Goal: Information Seeking & Learning: Learn about a topic

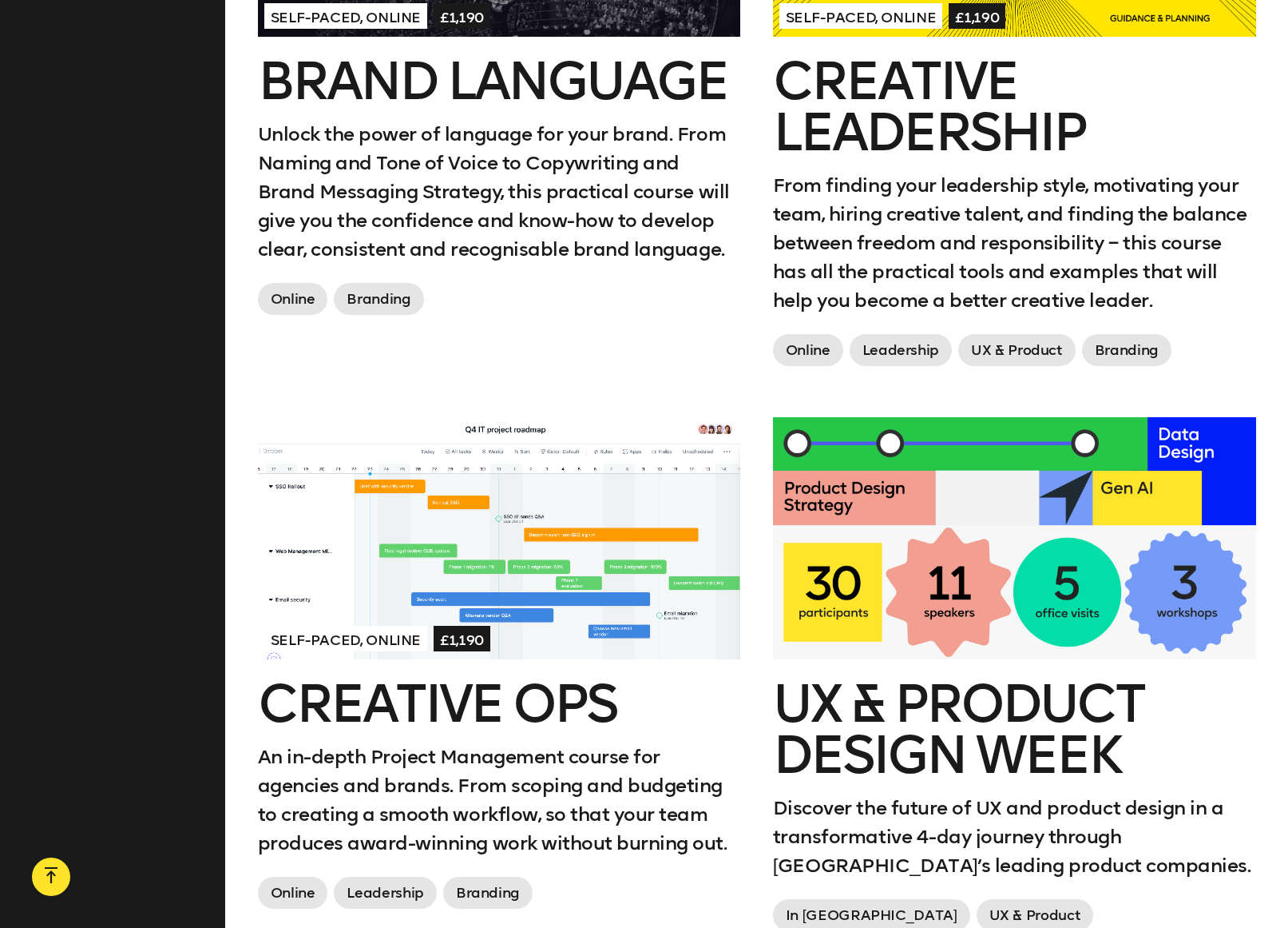
scroll to position [2338, 0]
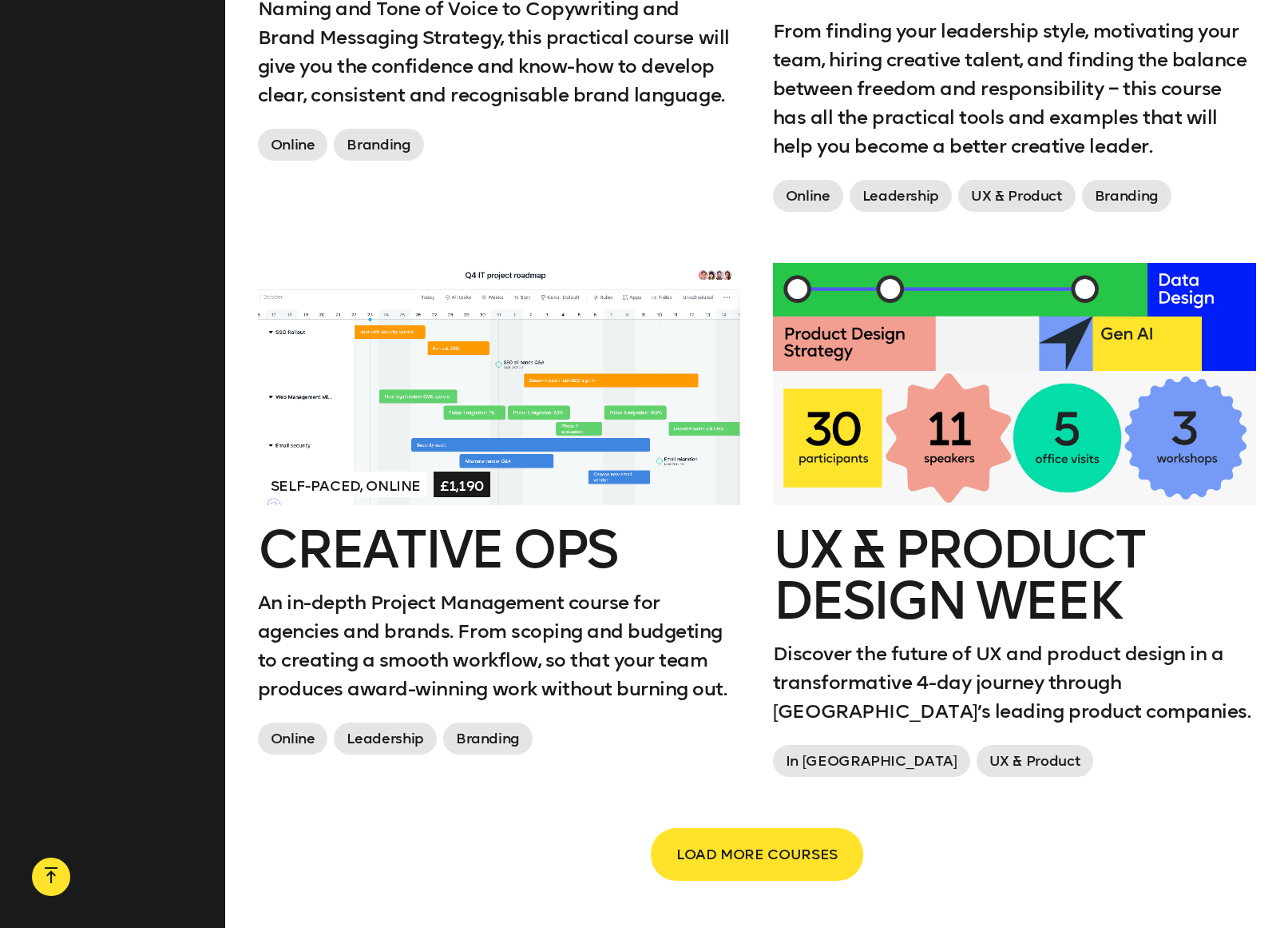
click at [946, 558] on h2 "UX & Product Design Week" at bounding box center [1014, 575] width 483 height 103
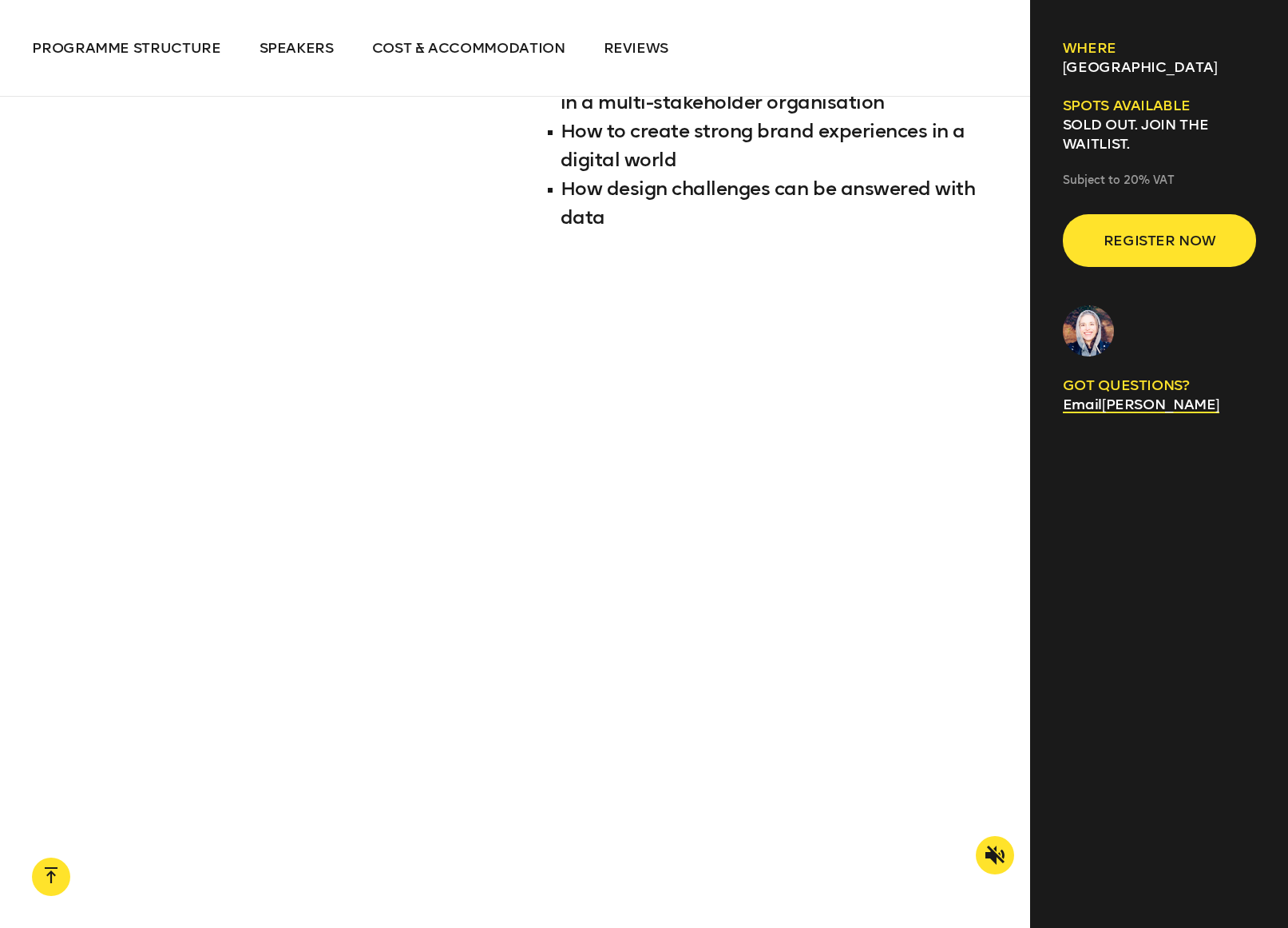
scroll to position [1776, 0]
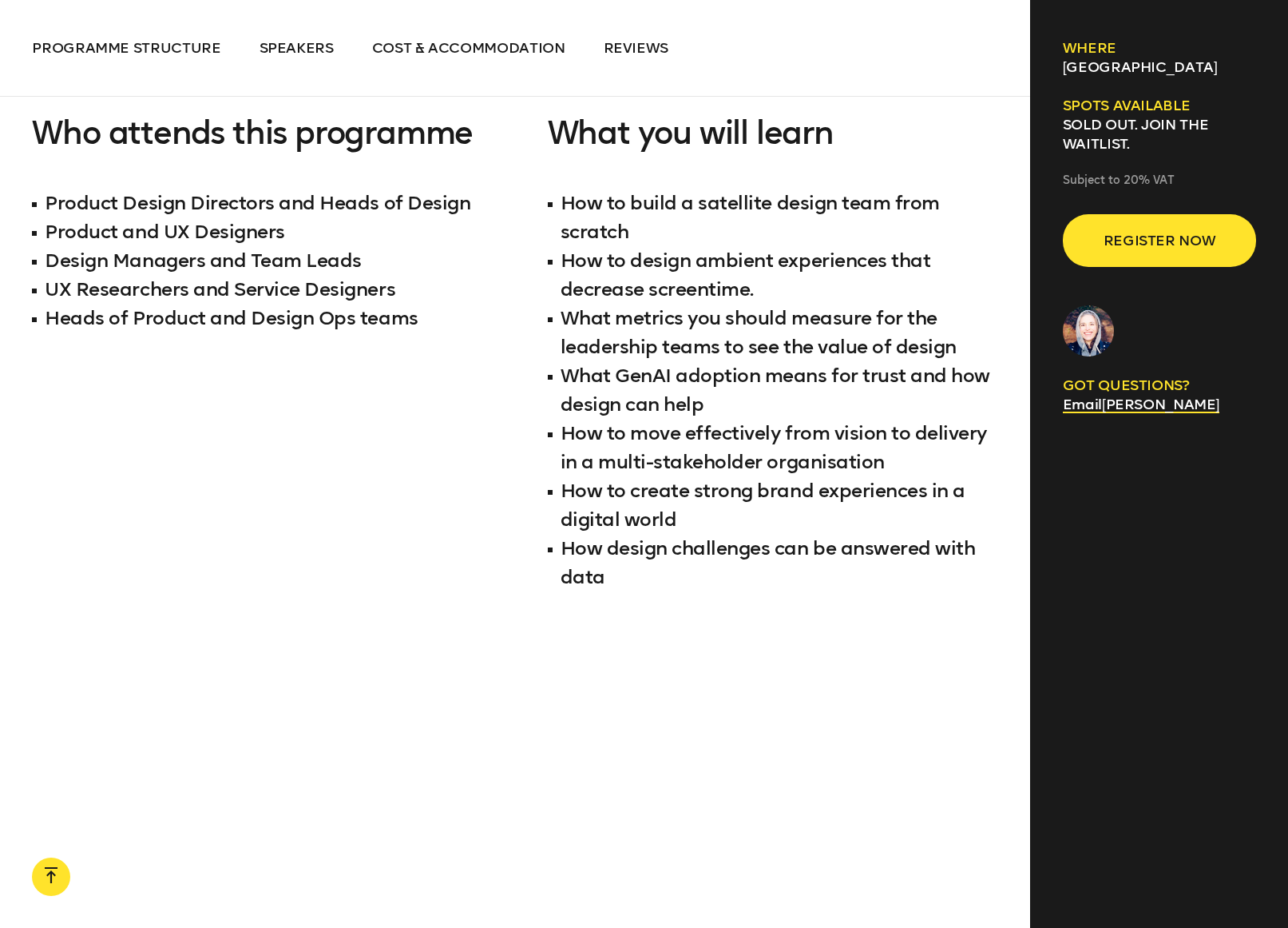
click at [724, 202] on li "How to build a satellite design team from scratch" at bounding box center [774, 217] width 452 height 57
click at [725, 202] on li "How to build a satellite design team from scratch" at bounding box center [774, 217] width 452 height 57
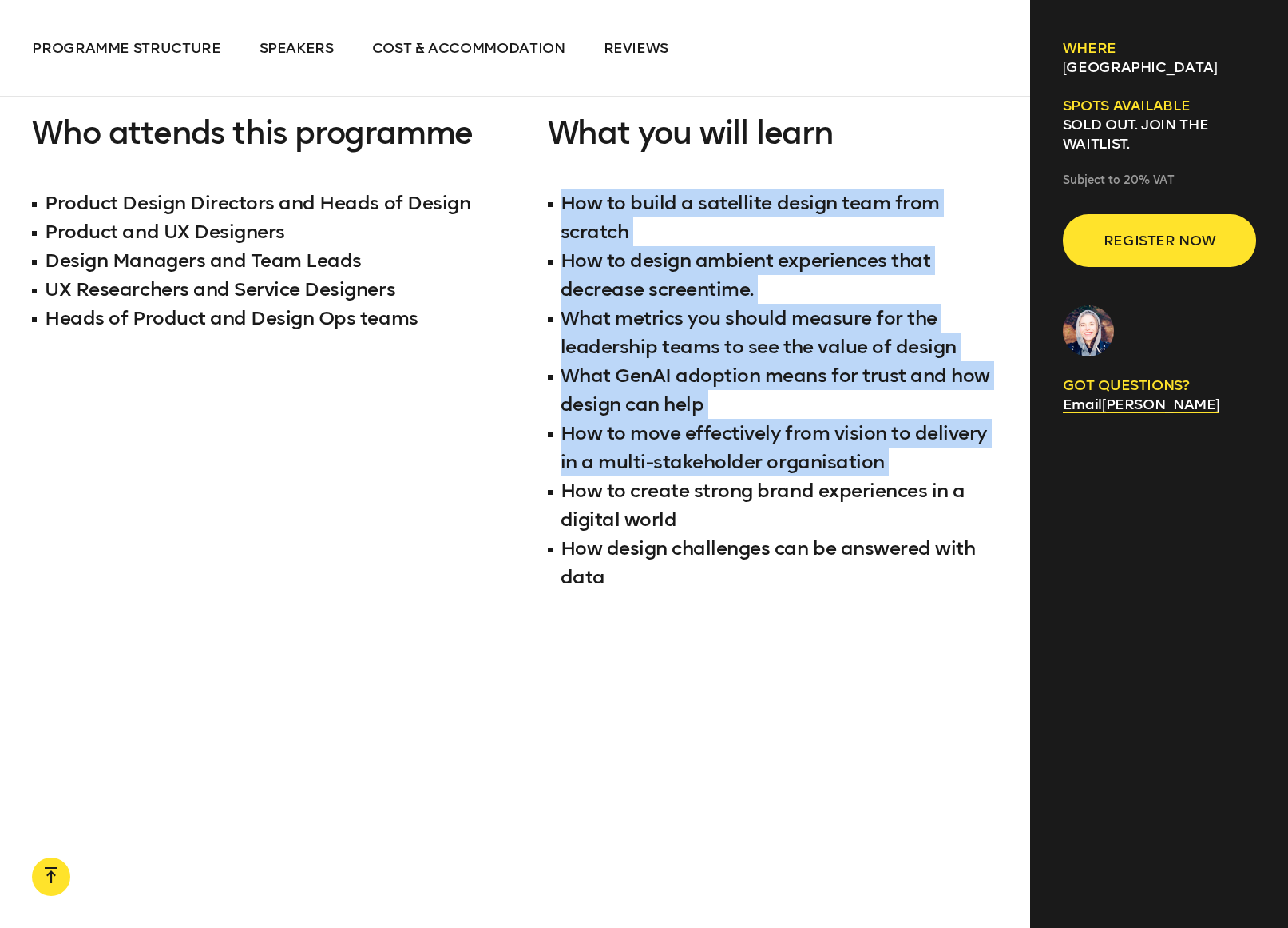
drag, startPoint x: 725, startPoint y: 202, endPoint x: 720, endPoint y: 444, distance: 242.1
click at [720, 444] on ul "How to build a satellite design team from scratch How to design ambient experie…" at bounding box center [774, 390] width 452 height 403
click at [720, 444] on li "How to move effectively from vision to delivery in a multi-stakeholder organisa…" at bounding box center [774, 447] width 452 height 57
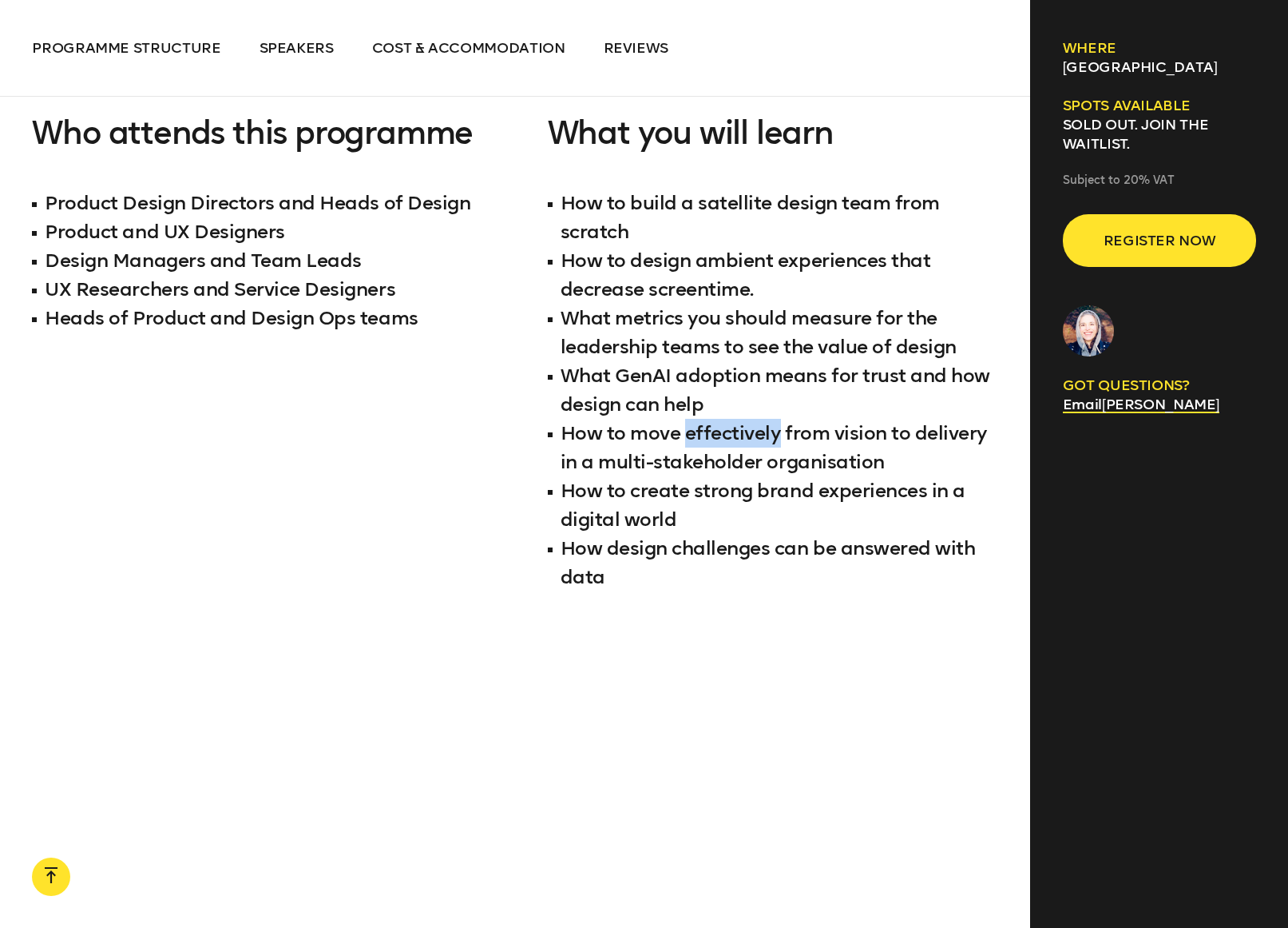
click at [720, 444] on li "How to move effectively from vision to delivery in a multi-stakeholder organisa…" at bounding box center [774, 447] width 452 height 57
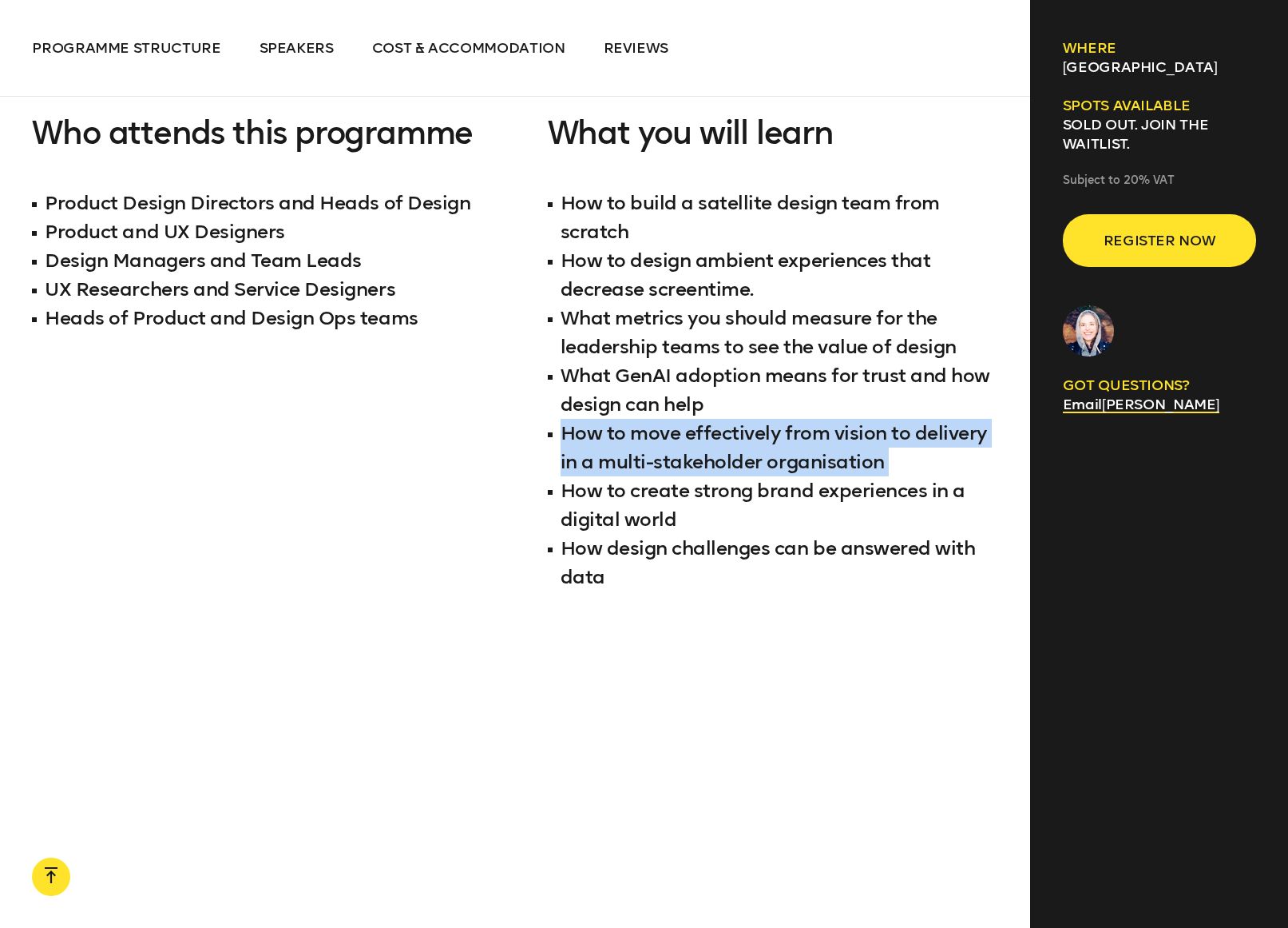
click at [720, 444] on li "How to move effectively from vision to delivery in a multi-stakeholder organisa…" at bounding box center [774, 447] width 452 height 57
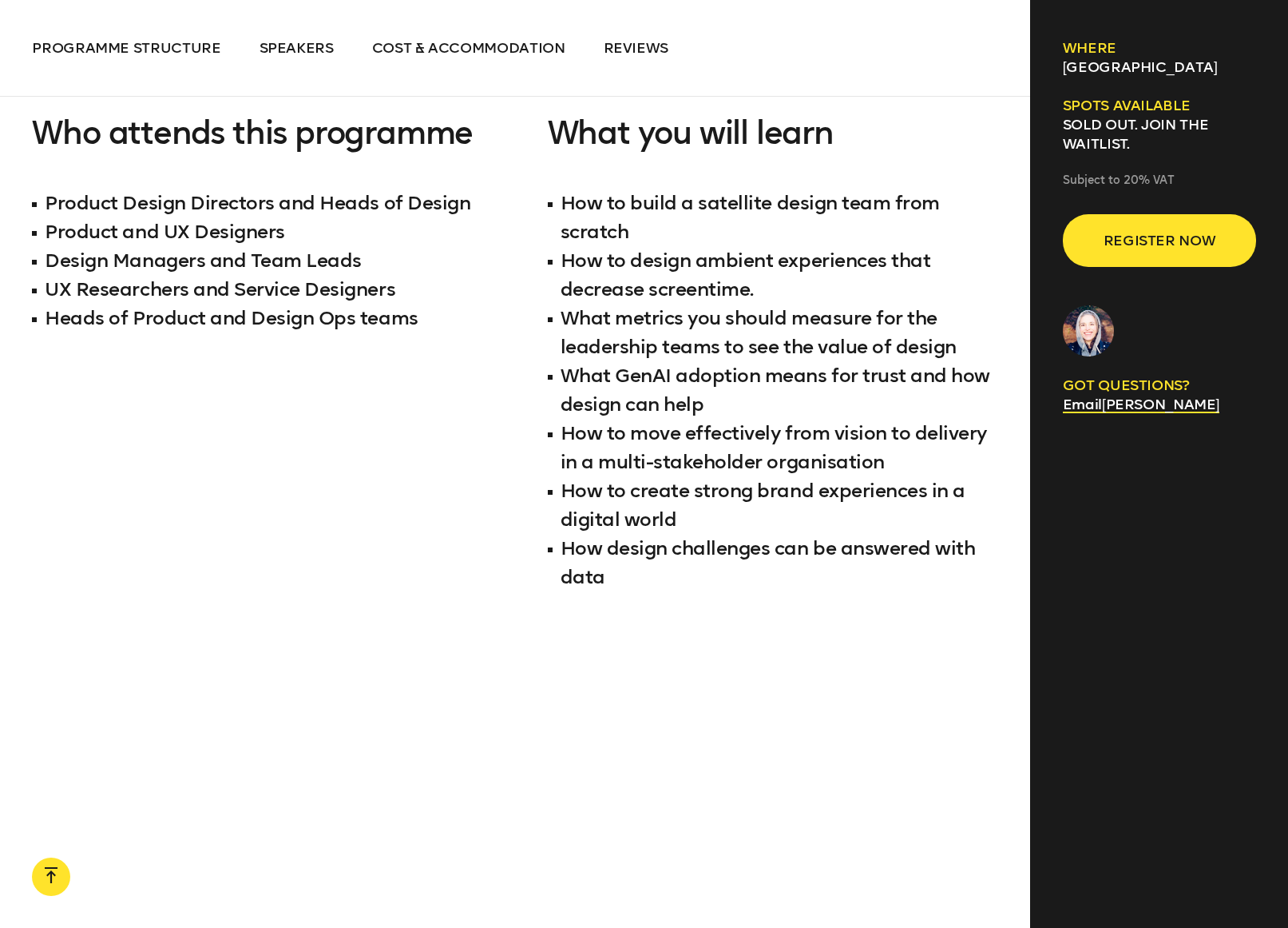
click at [681, 560] on li "How design challenges can be answered with data" at bounding box center [774, 562] width 452 height 57
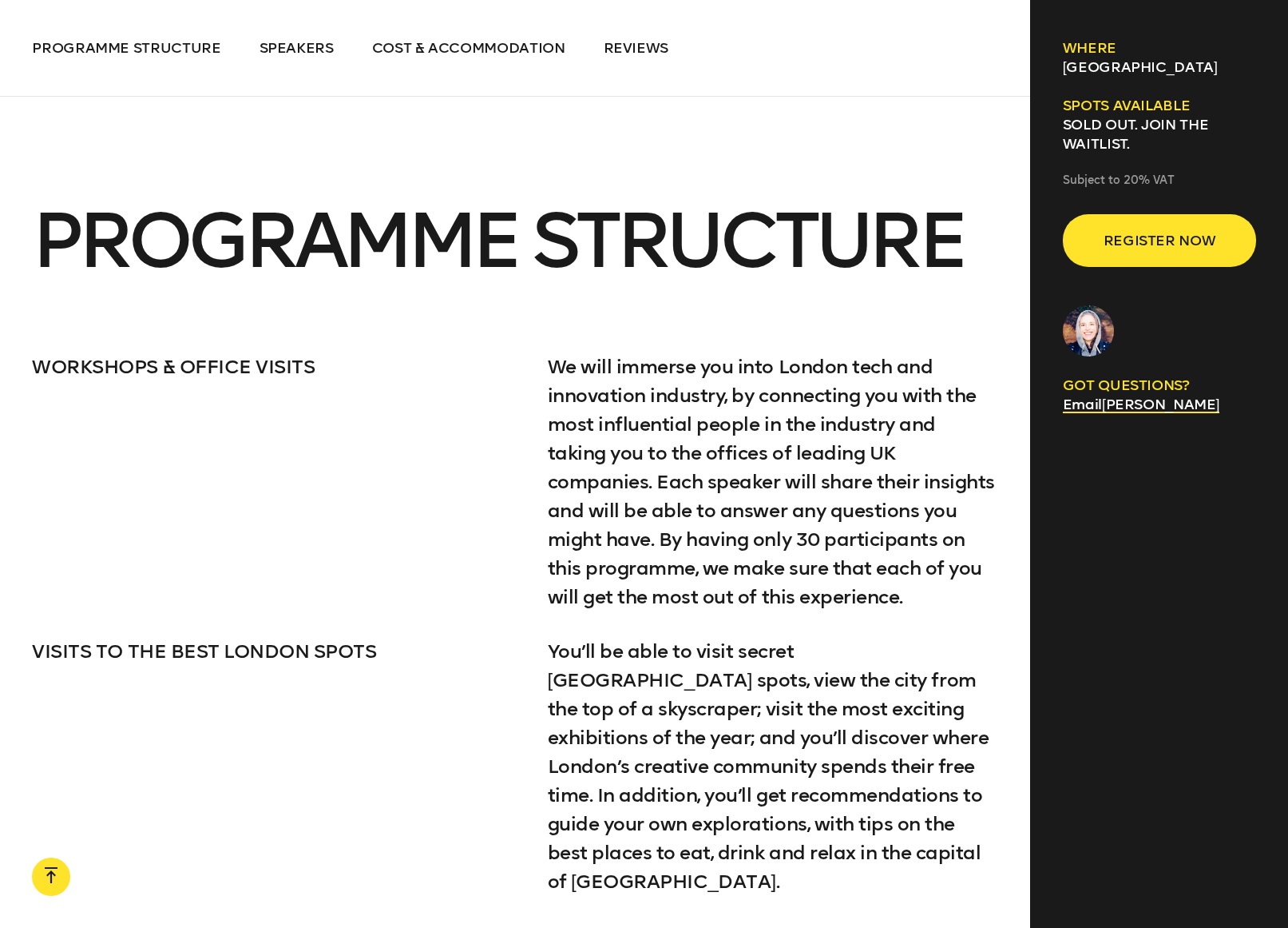
scroll to position [2947, 0]
click at [679, 353] on p "We will immerse you into London tech and innovation industry, by connecting you…" at bounding box center [774, 481] width 452 height 259
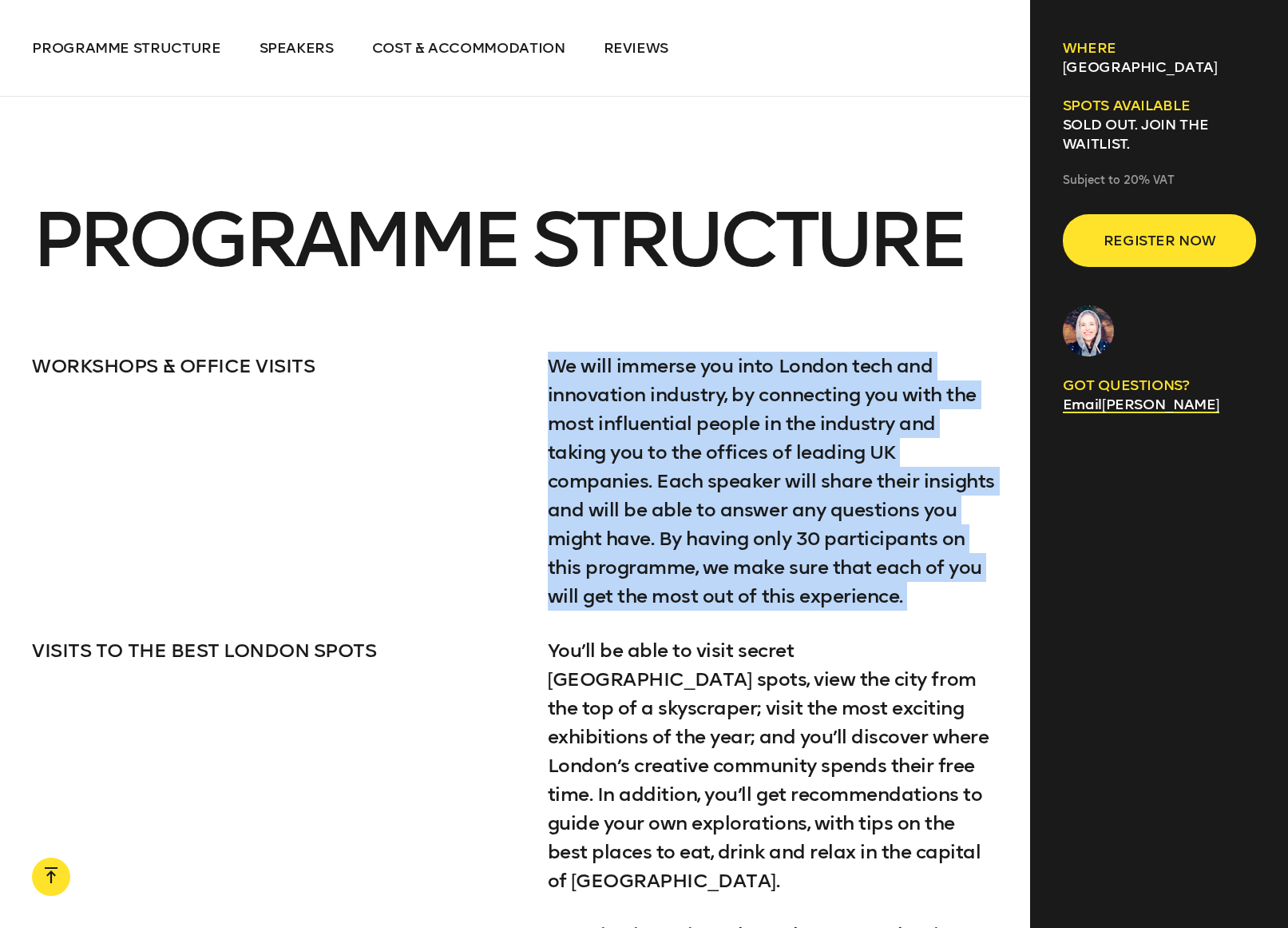
click at [679, 353] on p "We will immerse you into London tech and innovation industry, by connecting you…" at bounding box center [774, 481] width 452 height 259
click at [651, 405] on p "We will immerse you into London tech and innovation industry, by connecting you…" at bounding box center [774, 481] width 452 height 259
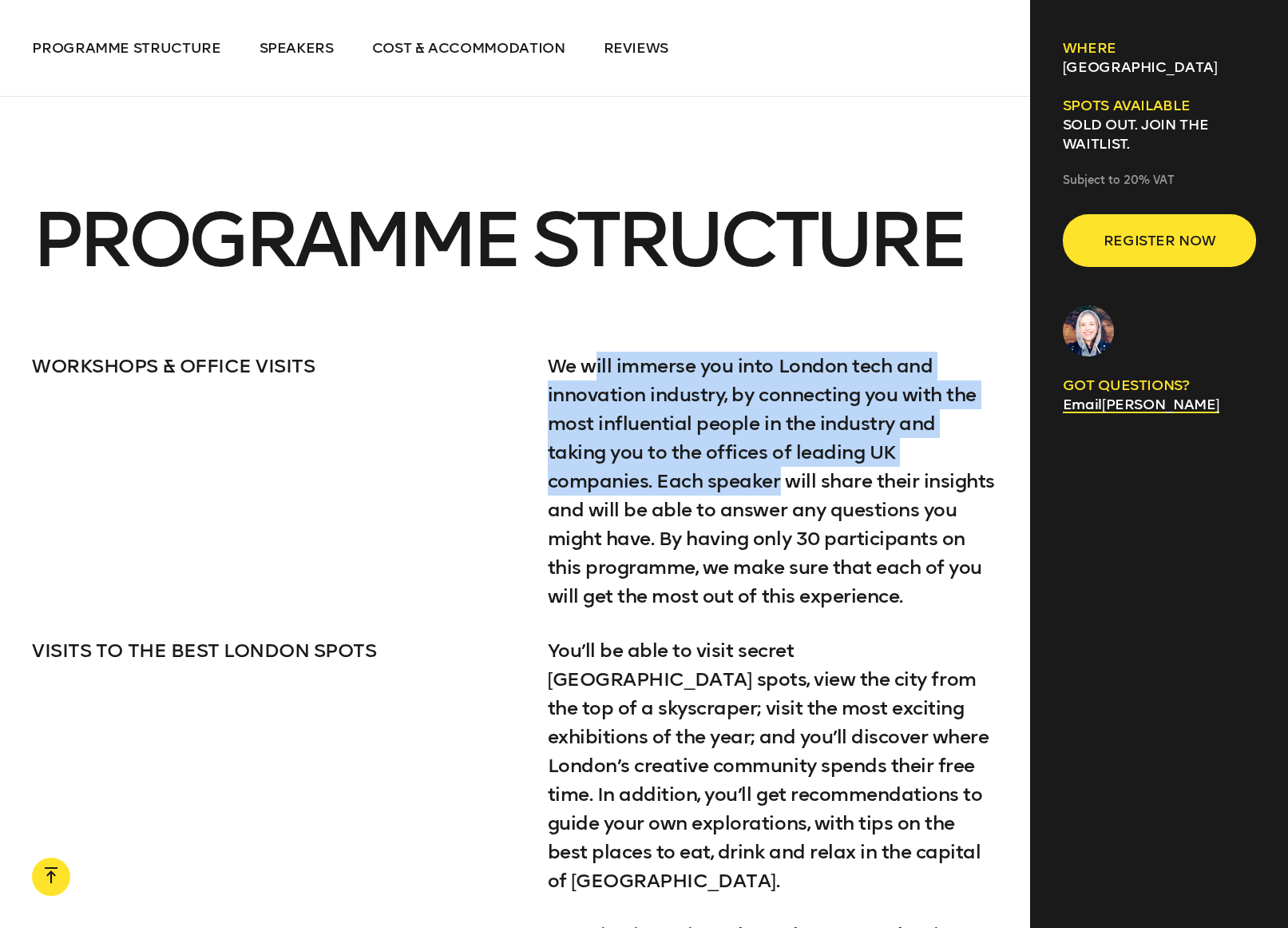
drag, startPoint x: 596, startPoint y: 378, endPoint x: 620, endPoint y: 487, distance: 111.6
click at [620, 487] on p "We will immerse you into London tech and innovation industry, by connecting you…" at bounding box center [774, 481] width 452 height 259
click at [624, 451] on p "We will immerse you into London tech and innovation industry, by connecting you…" at bounding box center [774, 481] width 452 height 259
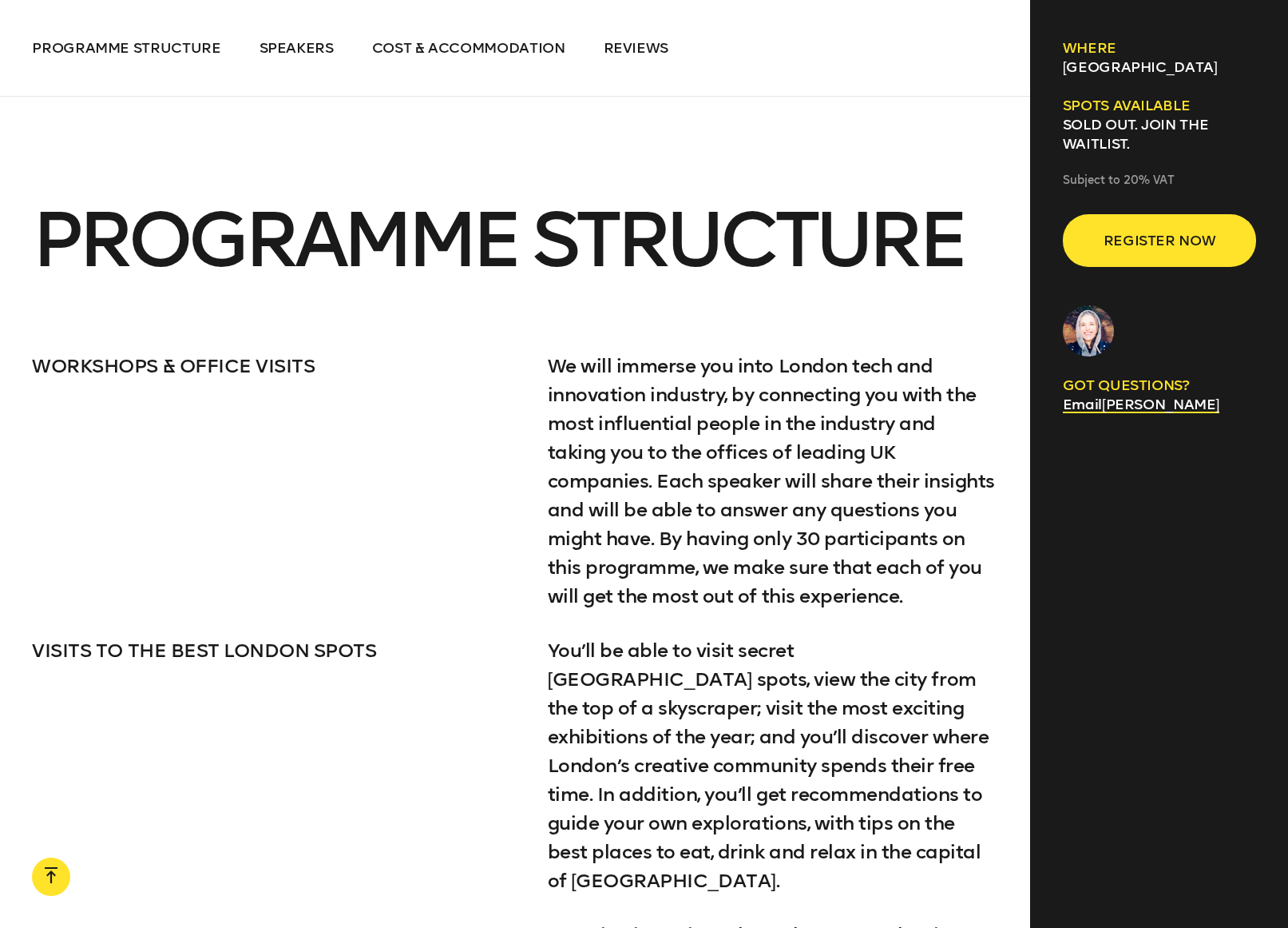
click at [629, 417] on p "We will immerse you into London tech and innovation industry, by connecting you…" at bounding box center [774, 481] width 452 height 259
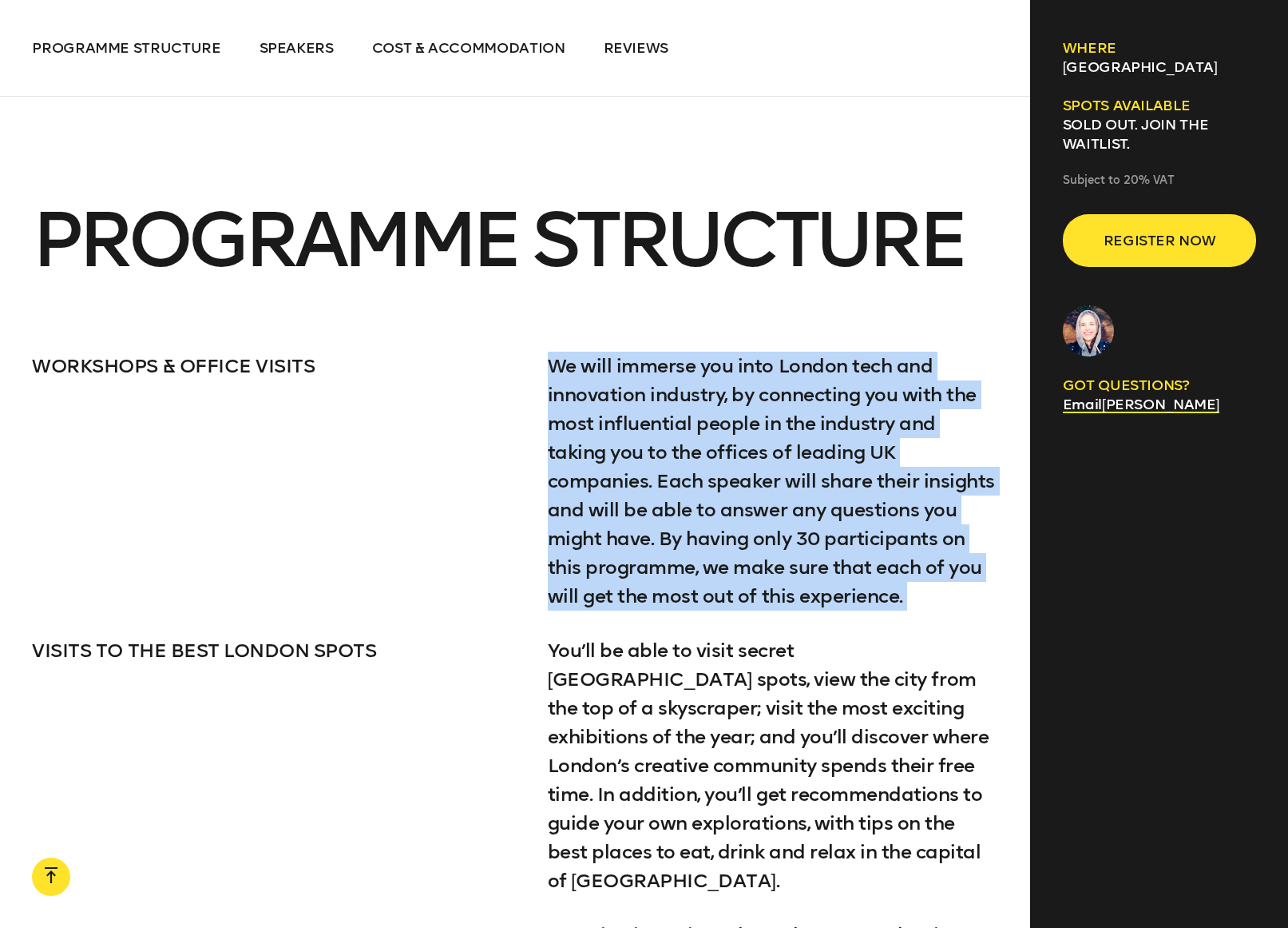
click at [629, 417] on p "We will immerse you into London tech and innovation industry, by connecting you…" at bounding box center [774, 481] width 452 height 259
click at [612, 461] on p "We will immerse you into London tech and innovation industry, by connecting you…" at bounding box center [774, 481] width 452 height 259
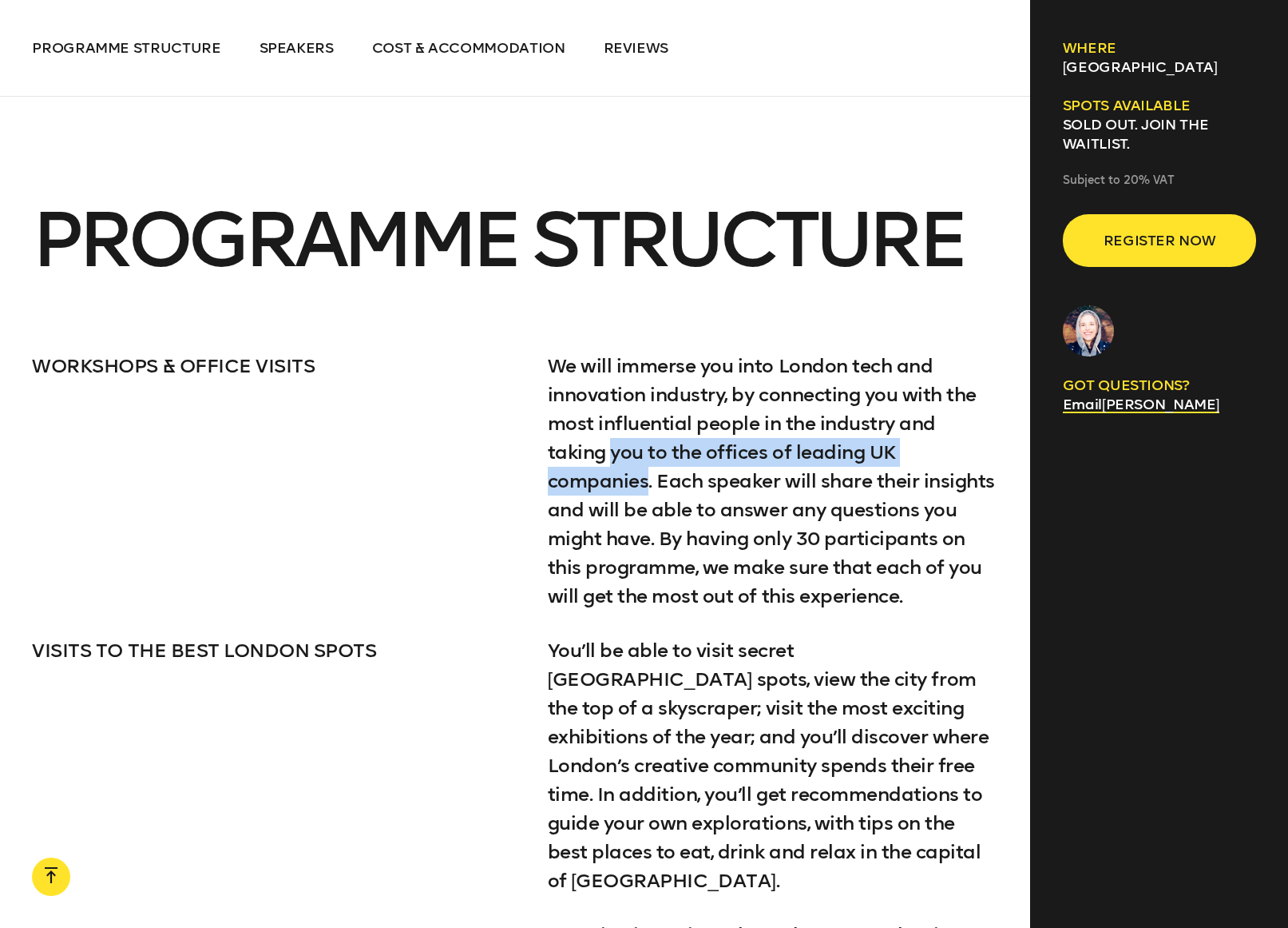
drag, startPoint x: 542, startPoint y: 455, endPoint x: 937, endPoint y: 454, distance: 395.0
click at [937, 454] on div "WORKSHOPS & OFFICE VISITS We will immerse you into London tech and innovation i…" at bounding box center [515, 481] width 967 height 259
click at [660, 426] on p "We will immerse you into London tech and innovation industry, by connecting you…" at bounding box center [774, 481] width 452 height 259
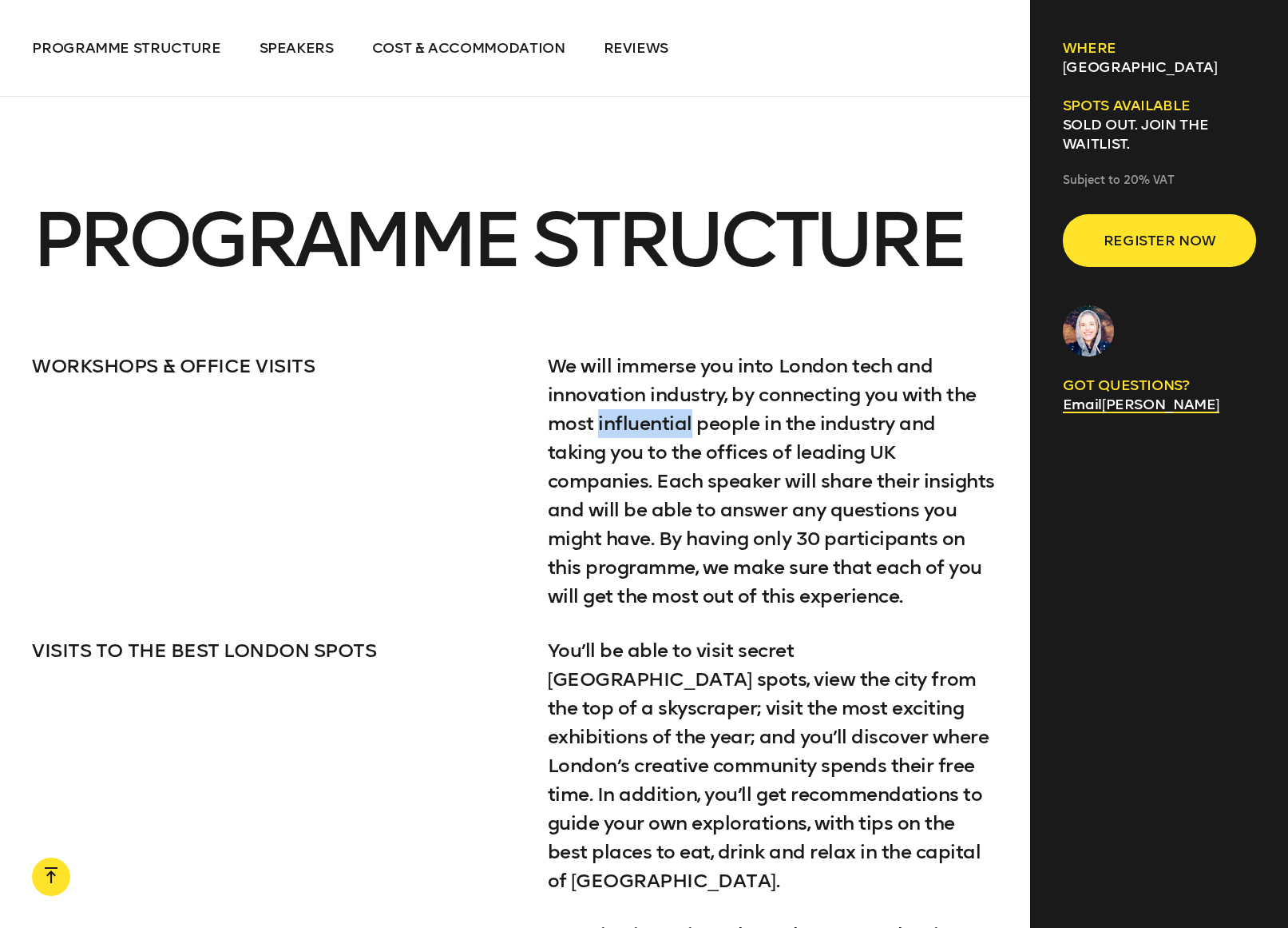
click at [660, 426] on p "We will immerse you into London tech and innovation industry, by connecting you…" at bounding box center [774, 481] width 452 height 259
click at [756, 410] on p "We will immerse you into London tech and innovation industry, by connecting you…" at bounding box center [774, 481] width 452 height 259
drag, startPoint x: 702, startPoint y: 430, endPoint x: 941, endPoint y: 428, distance: 239.0
click at [941, 428] on p "We will immerse you into London tech and innovation industry, by connecting you…" at bounding box center [774, 481] width 452 height 259
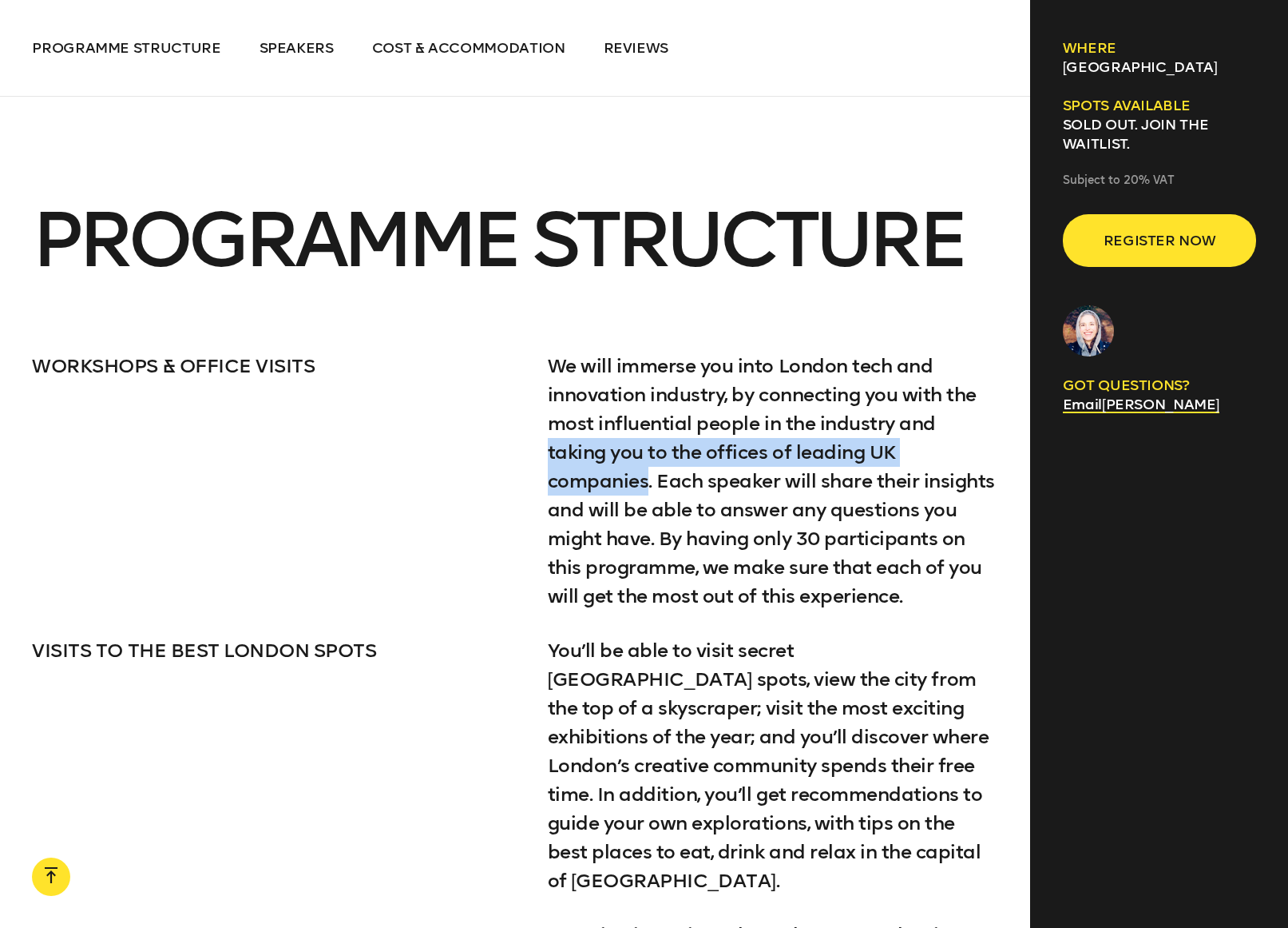
drag, startPoint x: 941, startPoint y: 428, endPoint x: 895, endPoint y: 447, distance: 49.8
click at [895, 447] on p "We will immerse you into London tech and innovation industry, by connecting you…" at bounding box center [774, 481] width 452 height 259
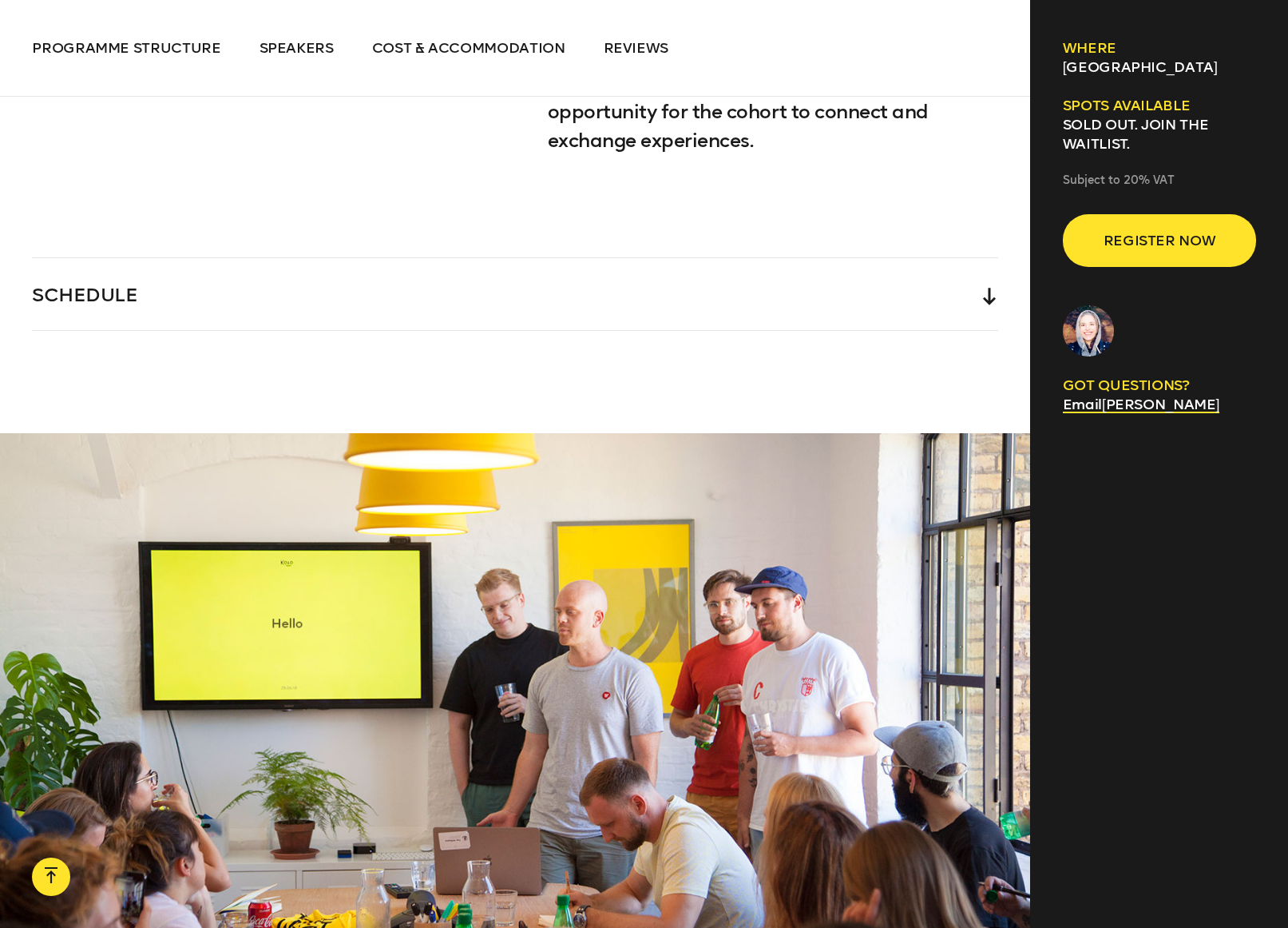
scroll to position [3669, 0]
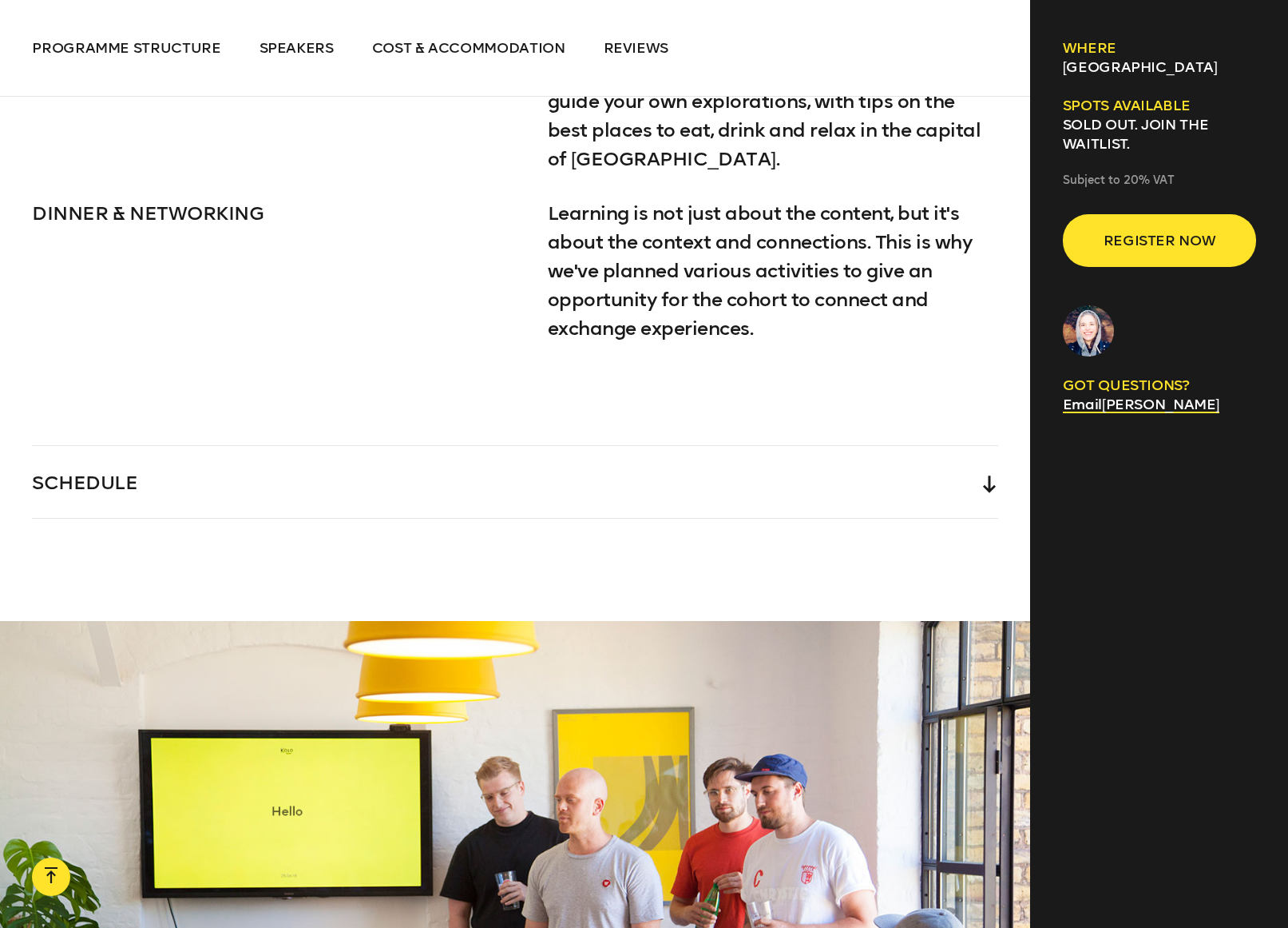
click at [943, 451] on div "SCHEDULE" at bounding box center [515, 481] width 967 height 72
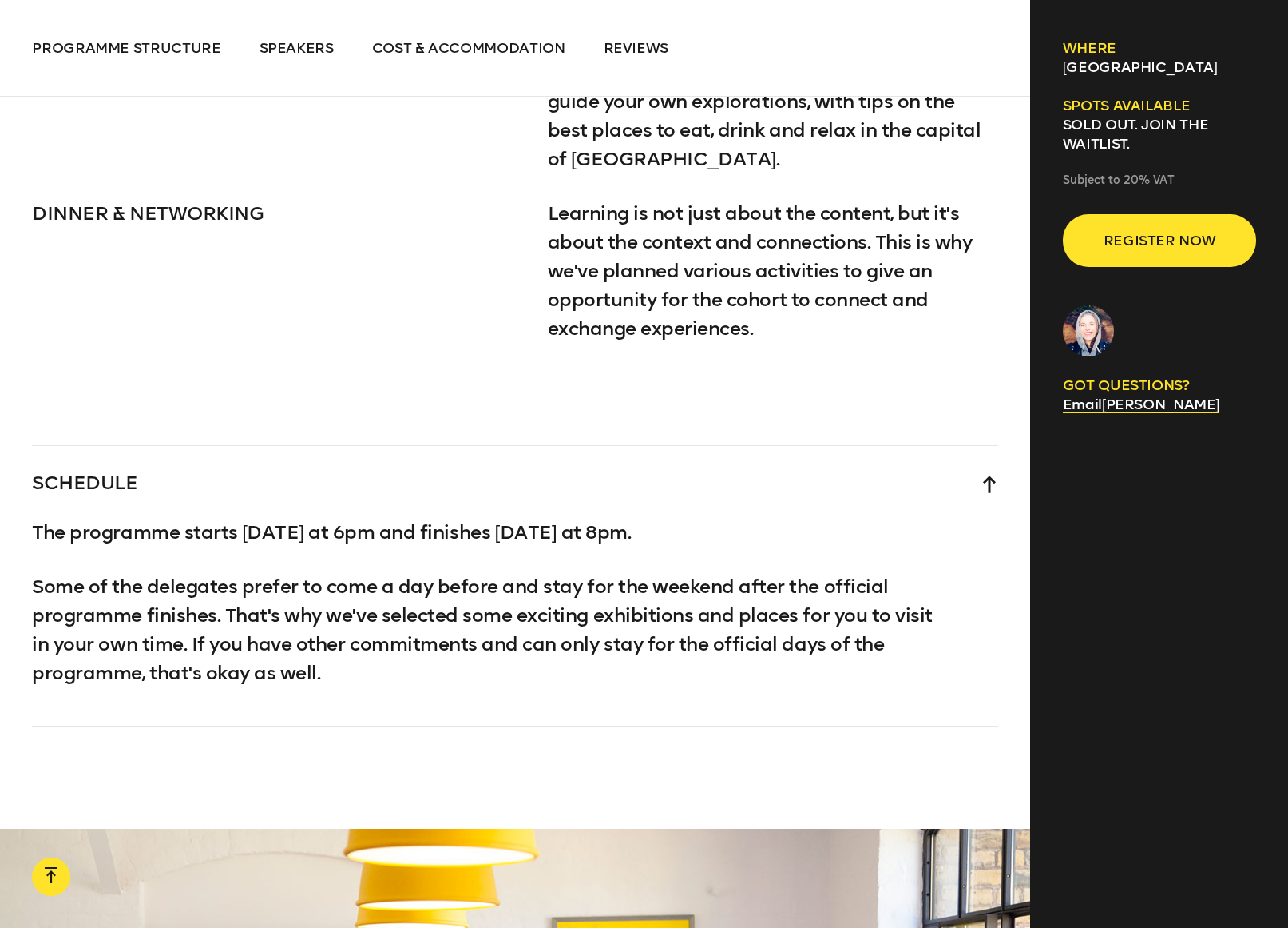
click at [929, 447] on div "SCHEDULE" at bounding box center [515, 481] width 967 height 72
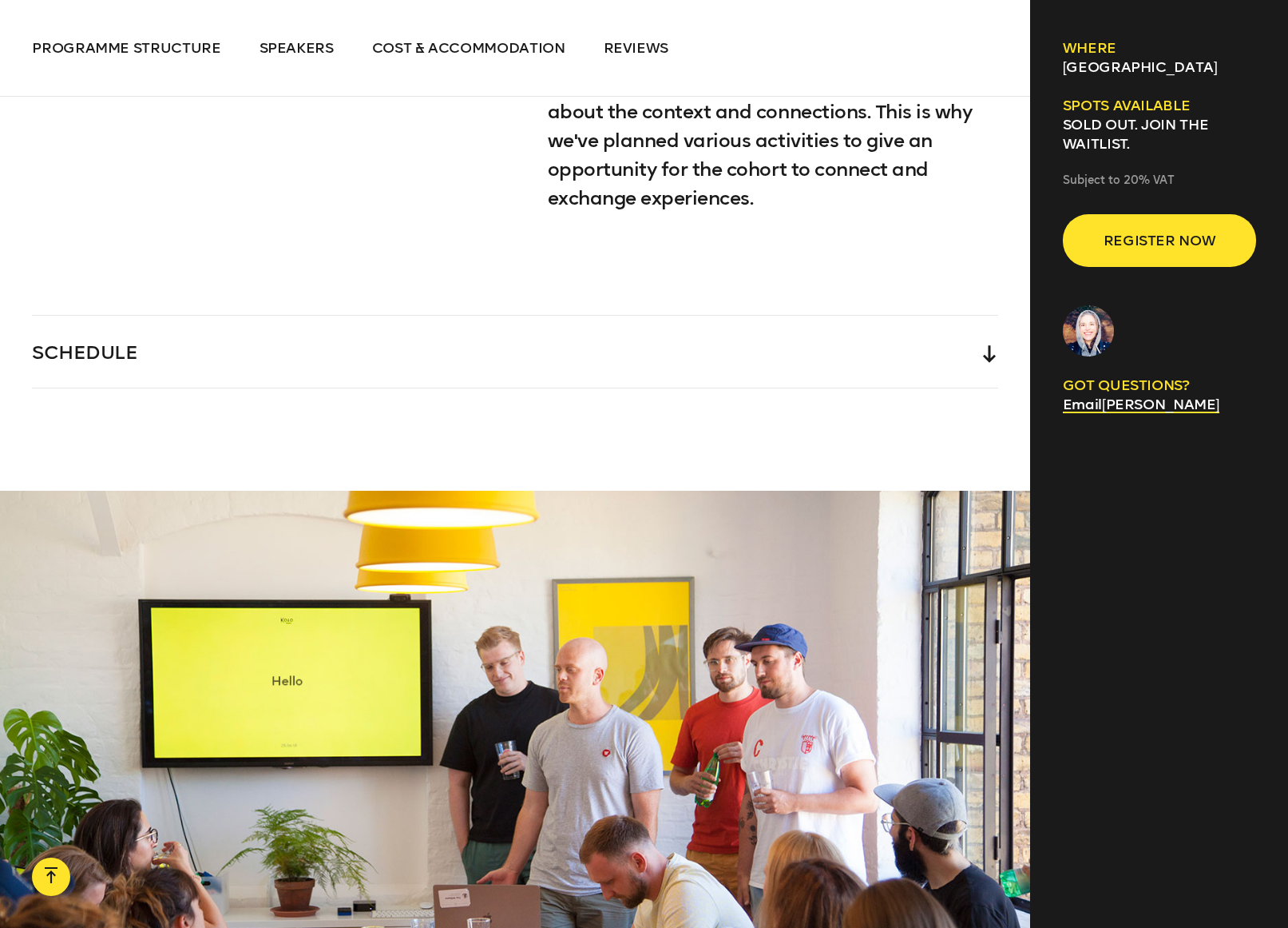
scroll to position [4544, 0]
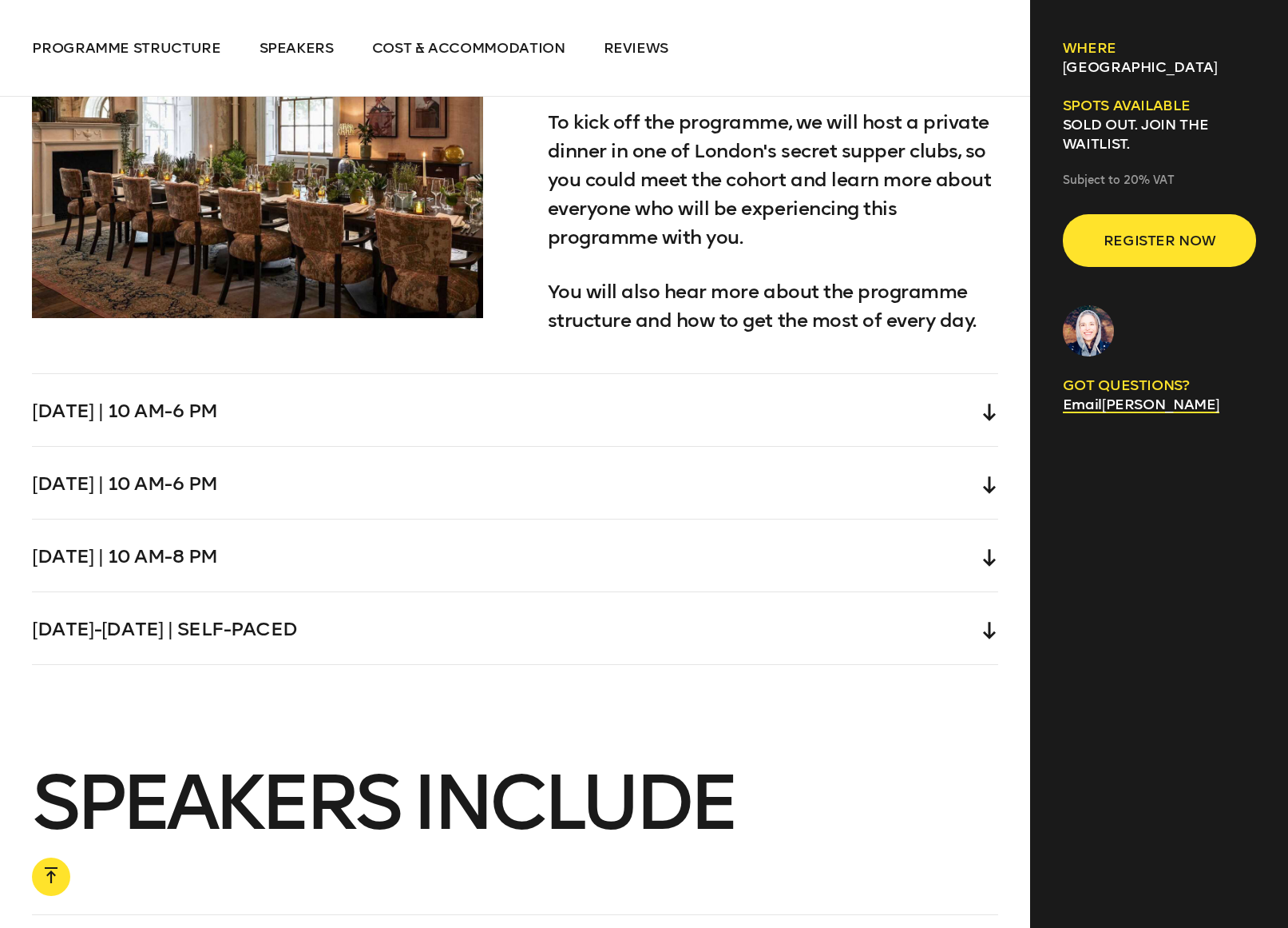
click at [464, 374] on div "[DATE] | 10 am-6 pm" at bounding box center [515, 409] width 967 height 72
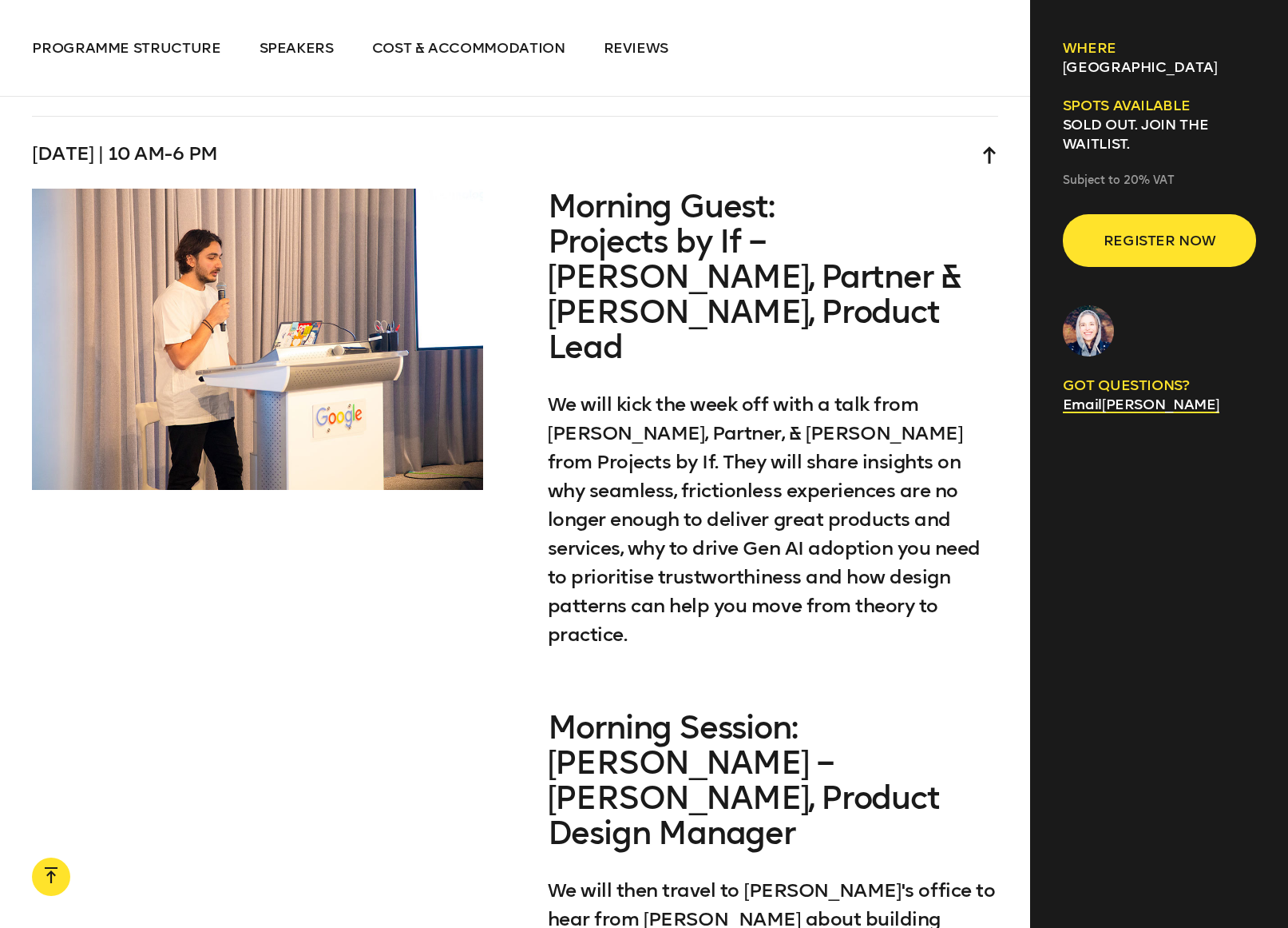
scroll to position [4856, 0]
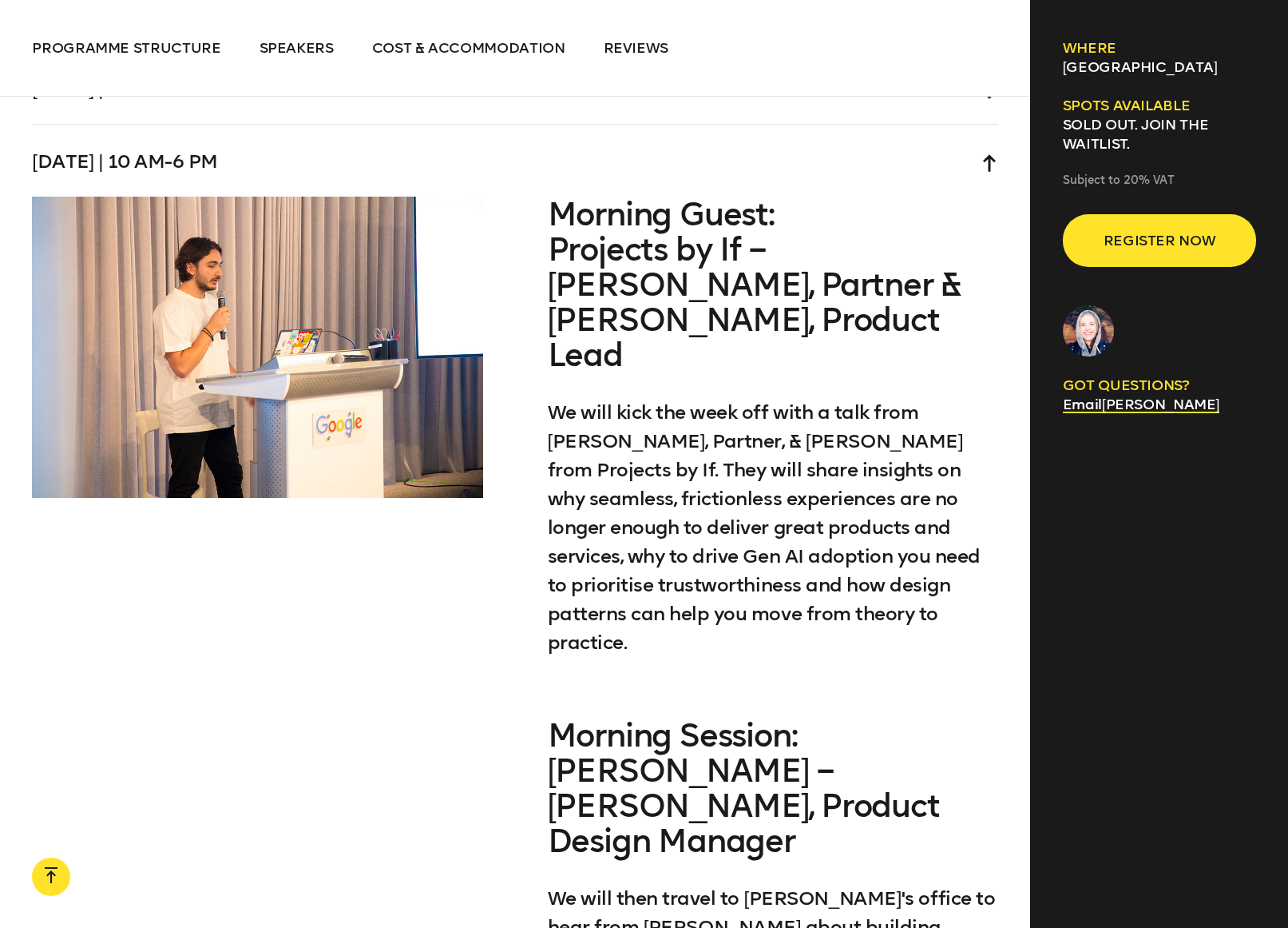
click at [703, 134] on div "[DATE] | 10 am-6 pm" at bounding box center [515, 160] width 967 height 72
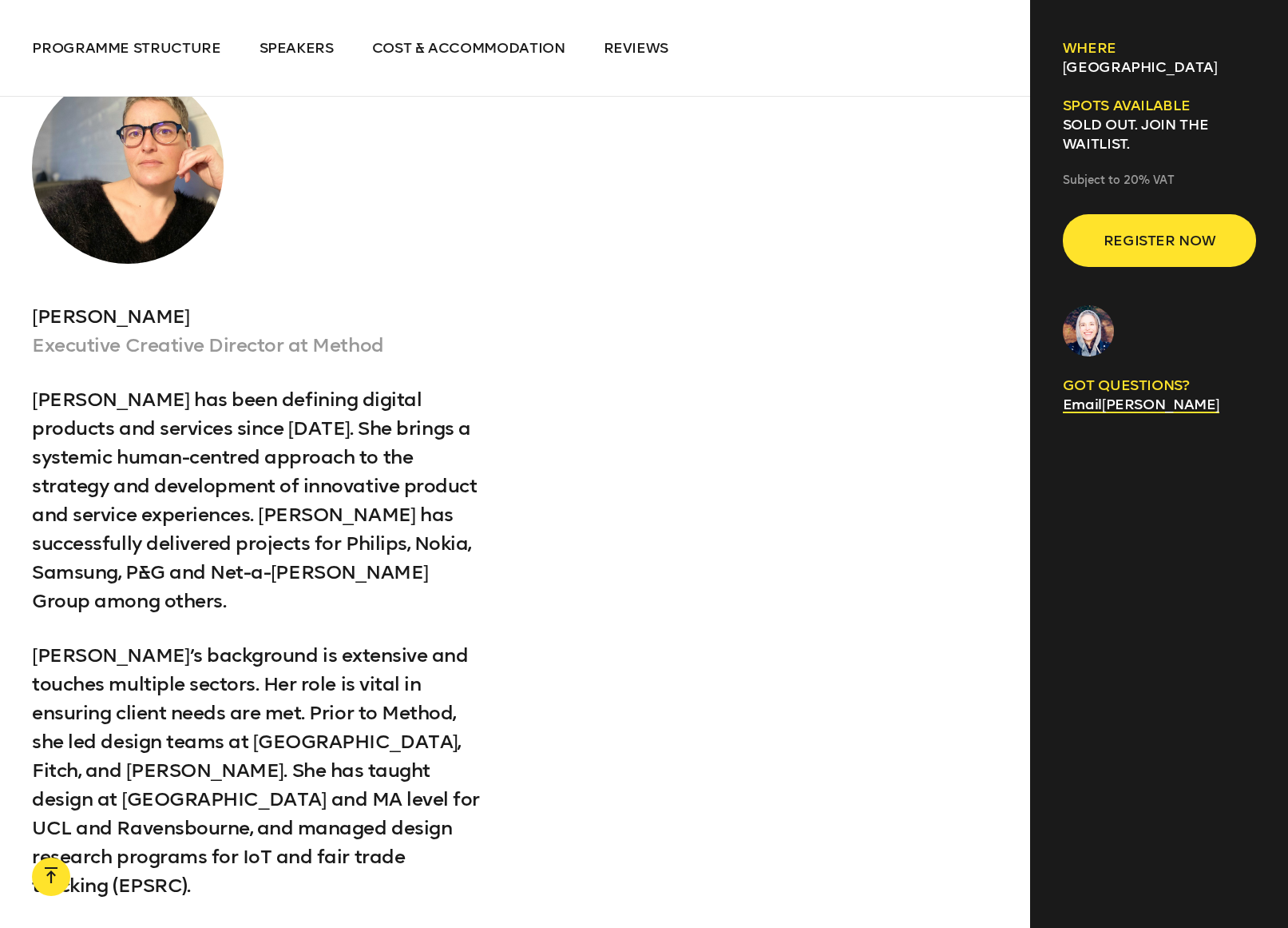
click at [505, 35] on div "Programme structure Speakers Cost & Accommodation Reviews Speakers Programme st…" at bounding box center [515, 48] width 1030 height 96
click at [506, 40] on span "Cost & Accommodation" at bounding box center [469, 48] width 194 height 17
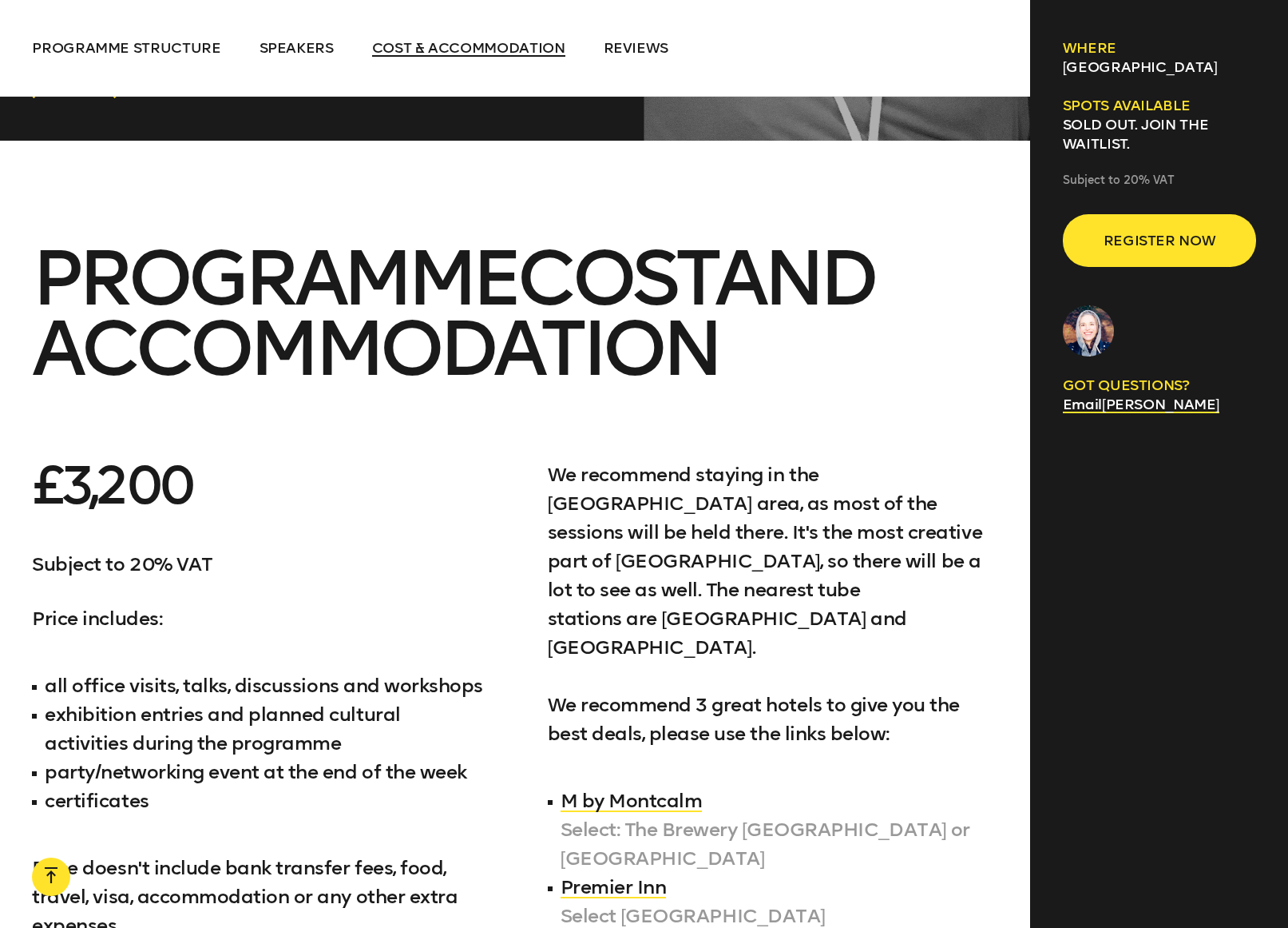
scroll to position [7805, 0]
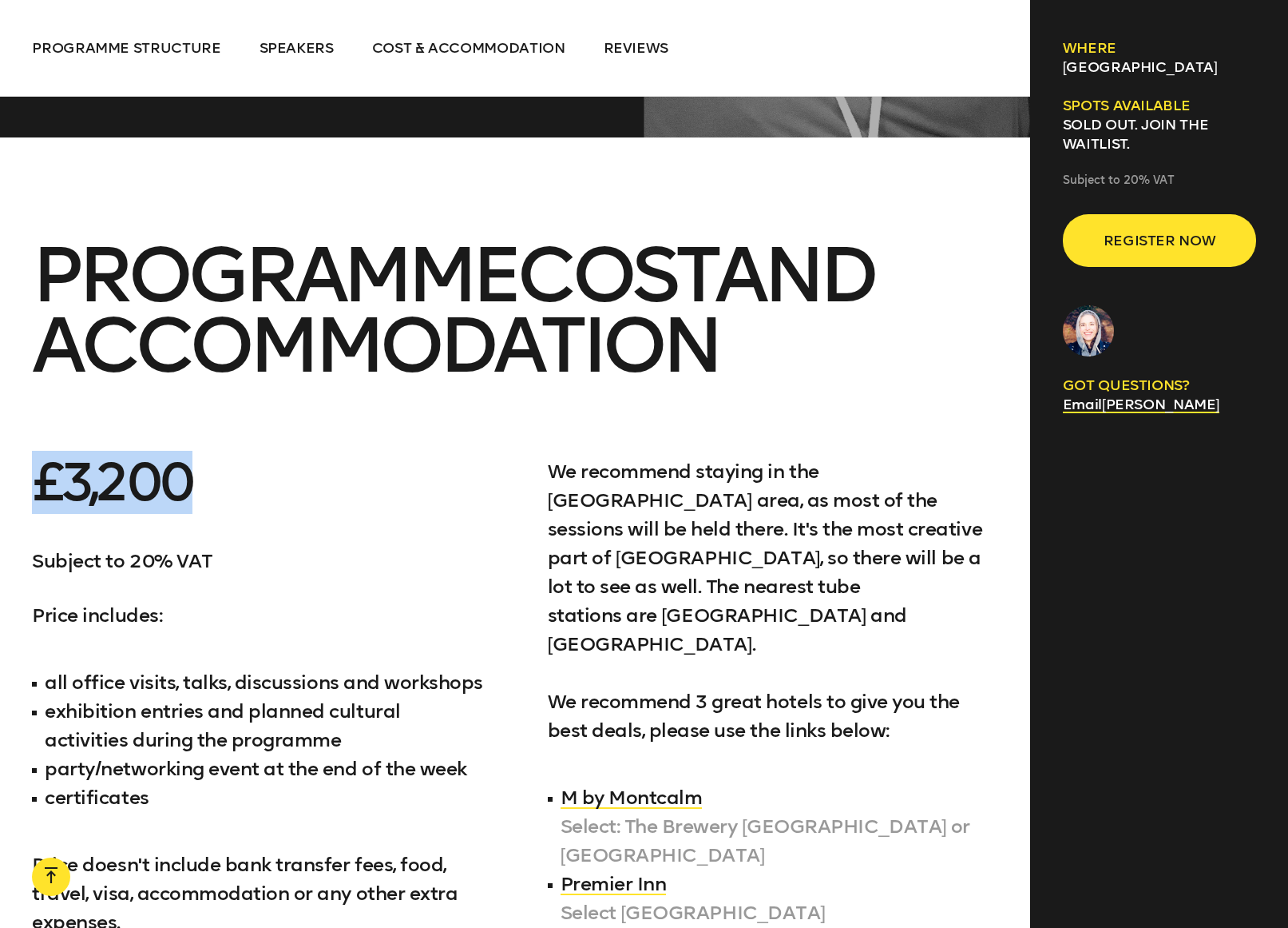
drag, startPoint x: 295, startPoint y: 343, endPoint x: 34, endPoint y: 334, distance: 261.2
click at [34, 457] on p "£3,200" at bounding box center [258, 482] width 452 height 51
click at [248, 457] on p "£3,200" at bounding box center [258, 482] width 452 height 51
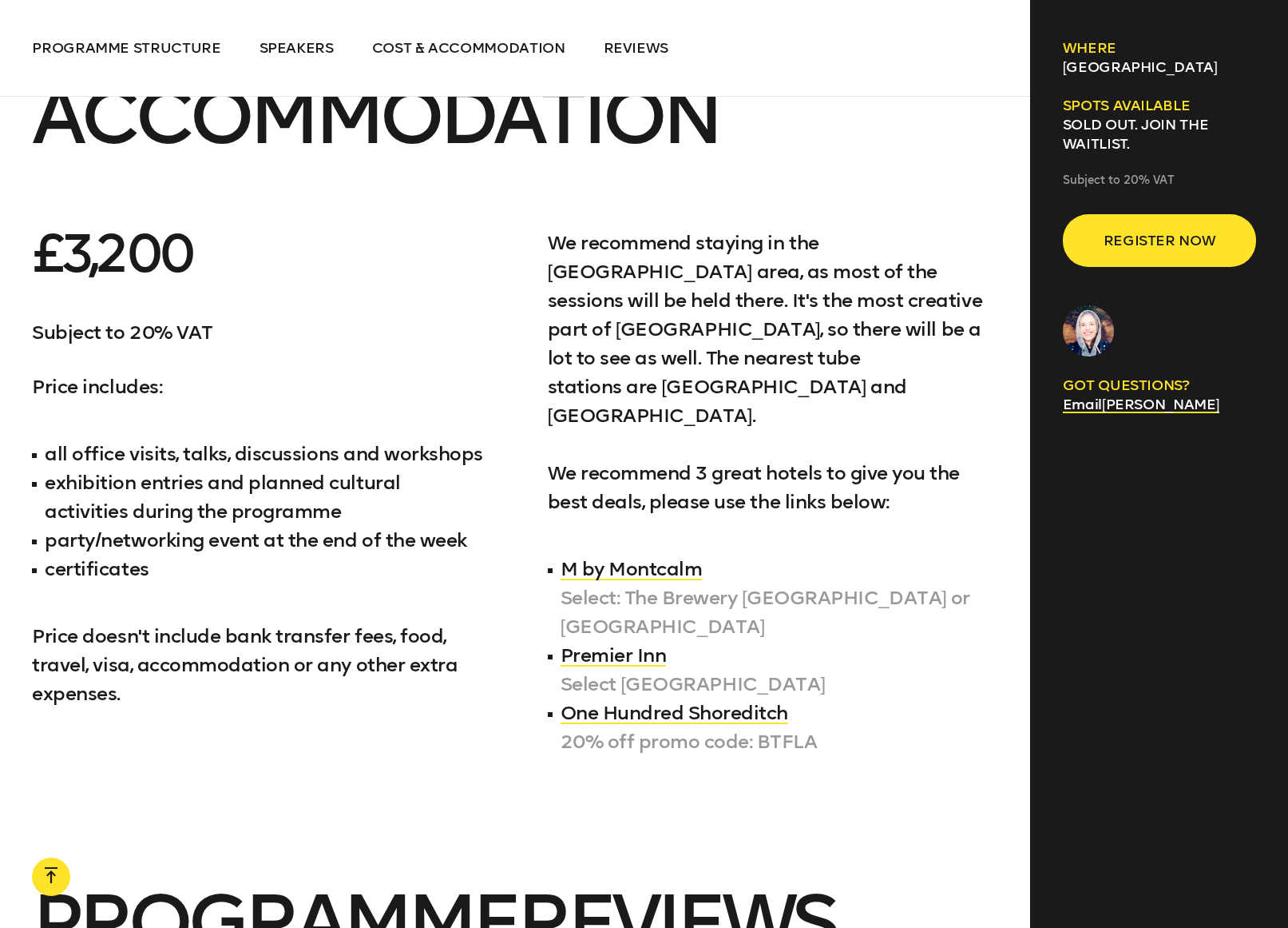
scroll to position [8018, 0]
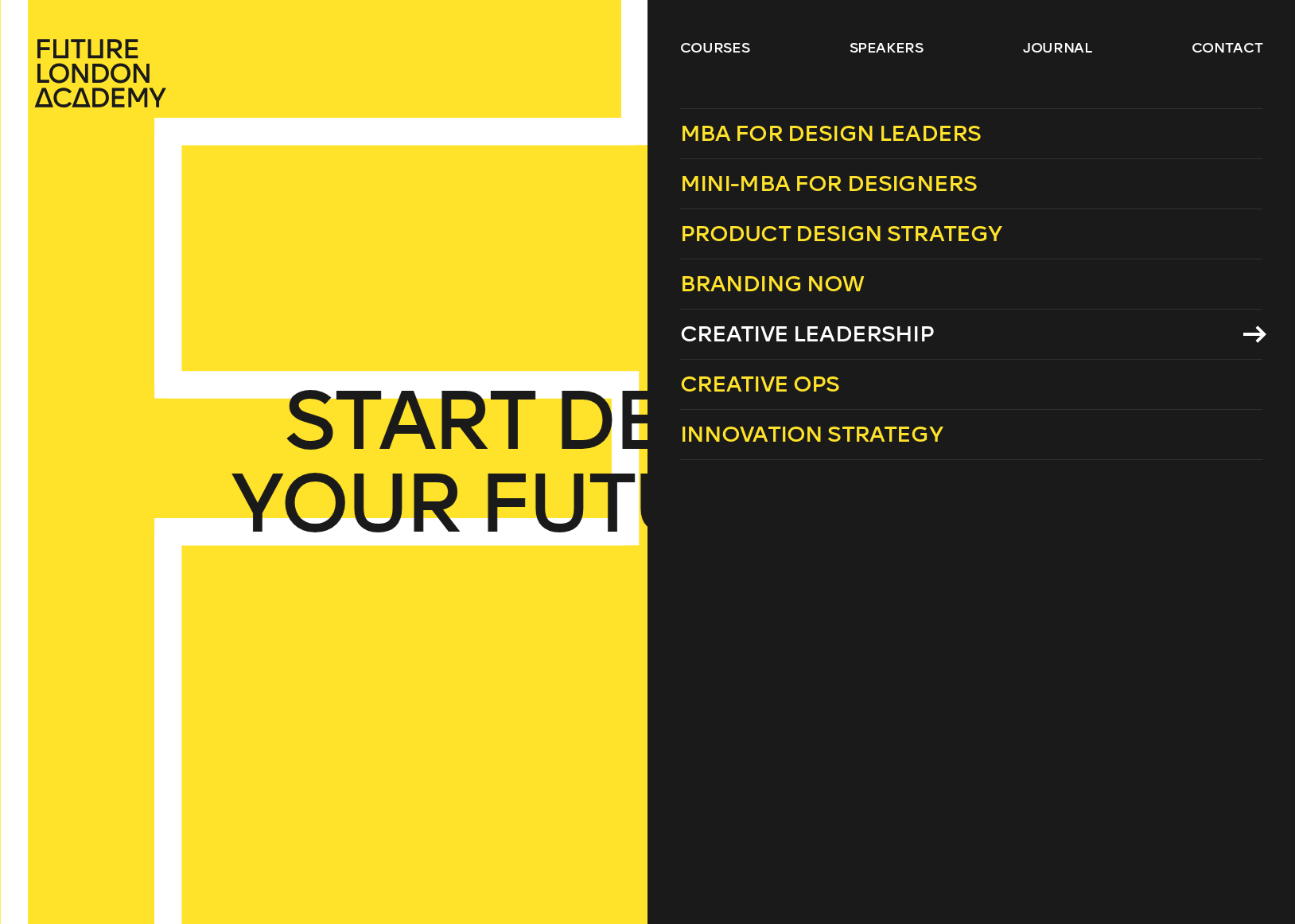
click at [781, 329] on span "Creative Leadership" at bounding box center [806, 334] width 253 height 26
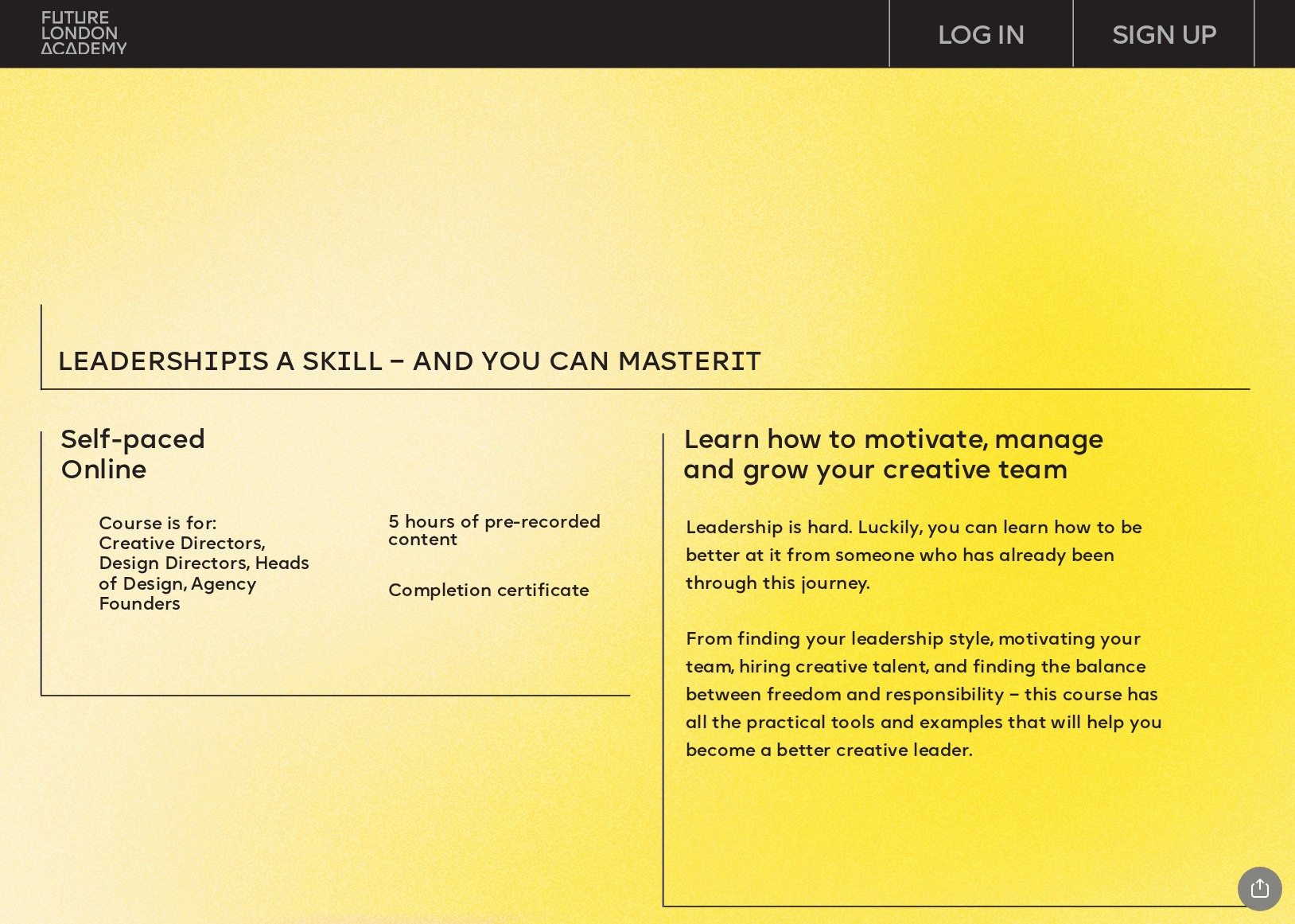
scroll to position [483, 0]
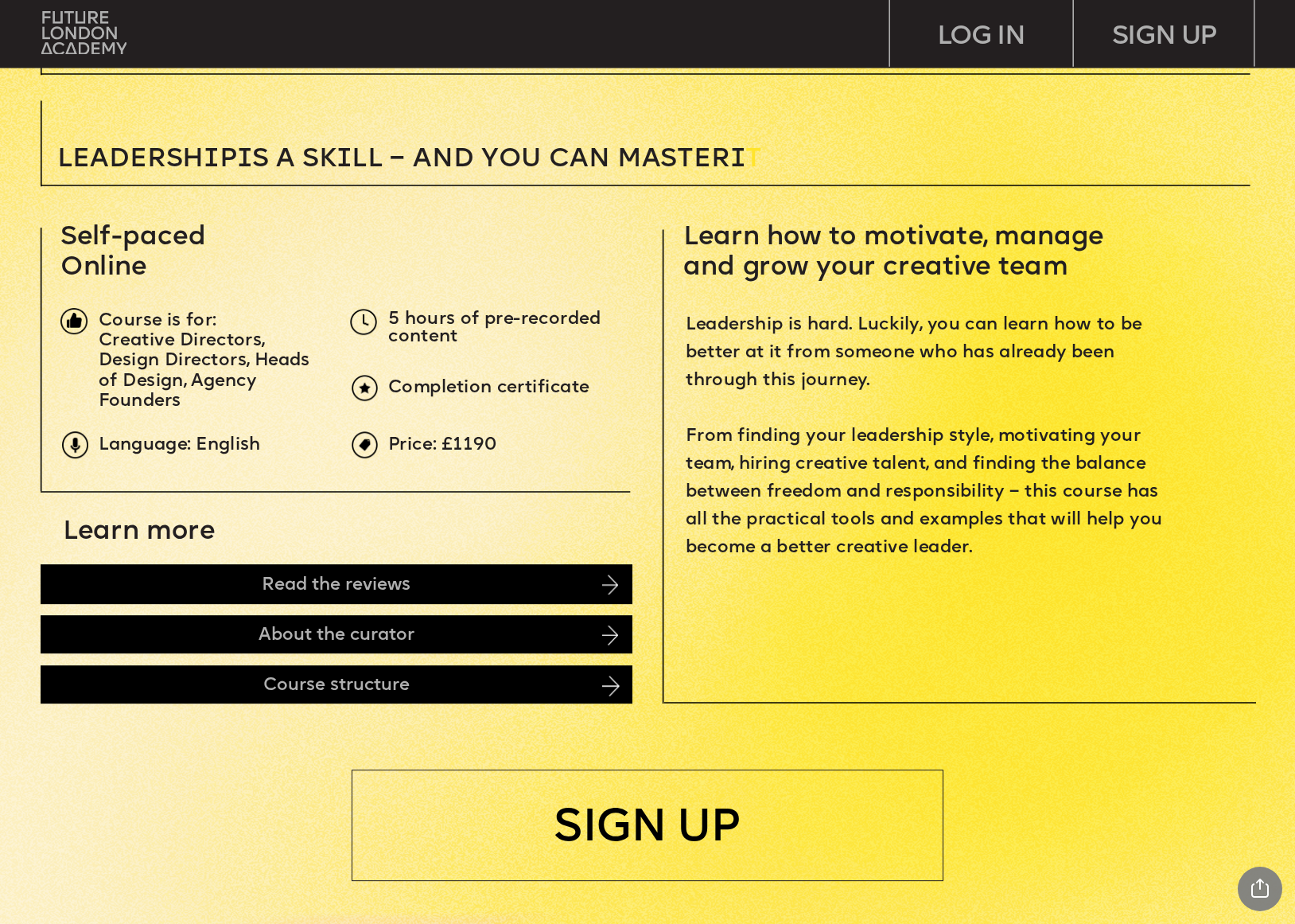
drag, startPoint x: 504, startPoint y: 455, endPoint x: 306, endPoint y: 323, distance: 238.0
drag, startPoint x: 124, startPoint y: 330, endPoint x: 176, endPoint y: 393, distance: 81.7
click at [176, 393] on div "Course is for: Creative Directors, Design Directors, Heads of Design, Agency Fo…" at bounding box center [210, 362] width 223 height 101
click at [184, 372] on span "Creative Directors, Design Directors, Heads of Design, Agency Founders" at bounding box center [207, 370] width 216 height 77
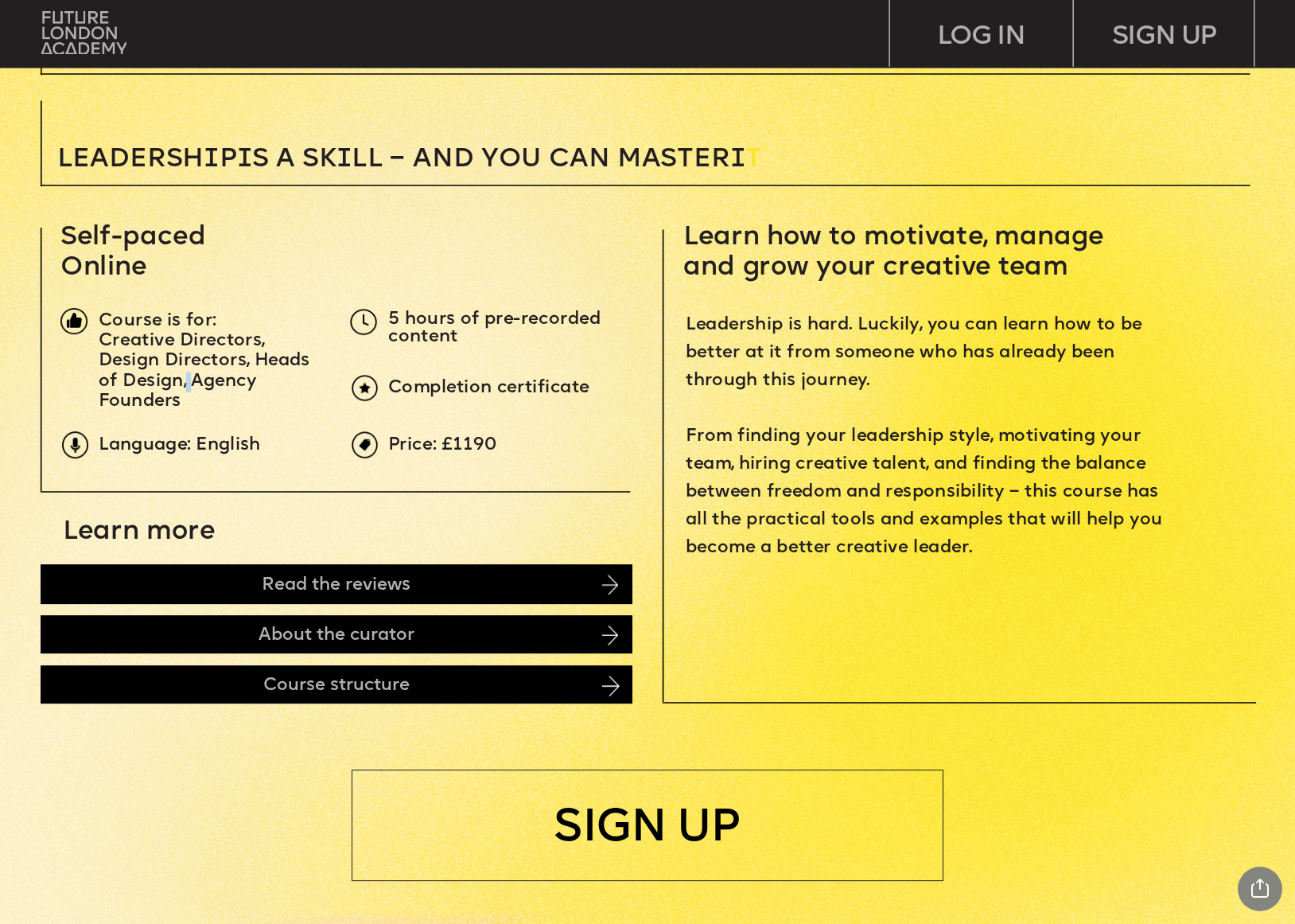
click at [184, 372] on span "Creative Directors, Design Directors, Heads of Design, Agency Founders" at bounding box center [207, 370] width 216 height 77
click at [208, 403] on p "Creative Directors, Design Directors, Heads of Design, Agency Founders" at bounding box center [210, 373] width 223 height 81
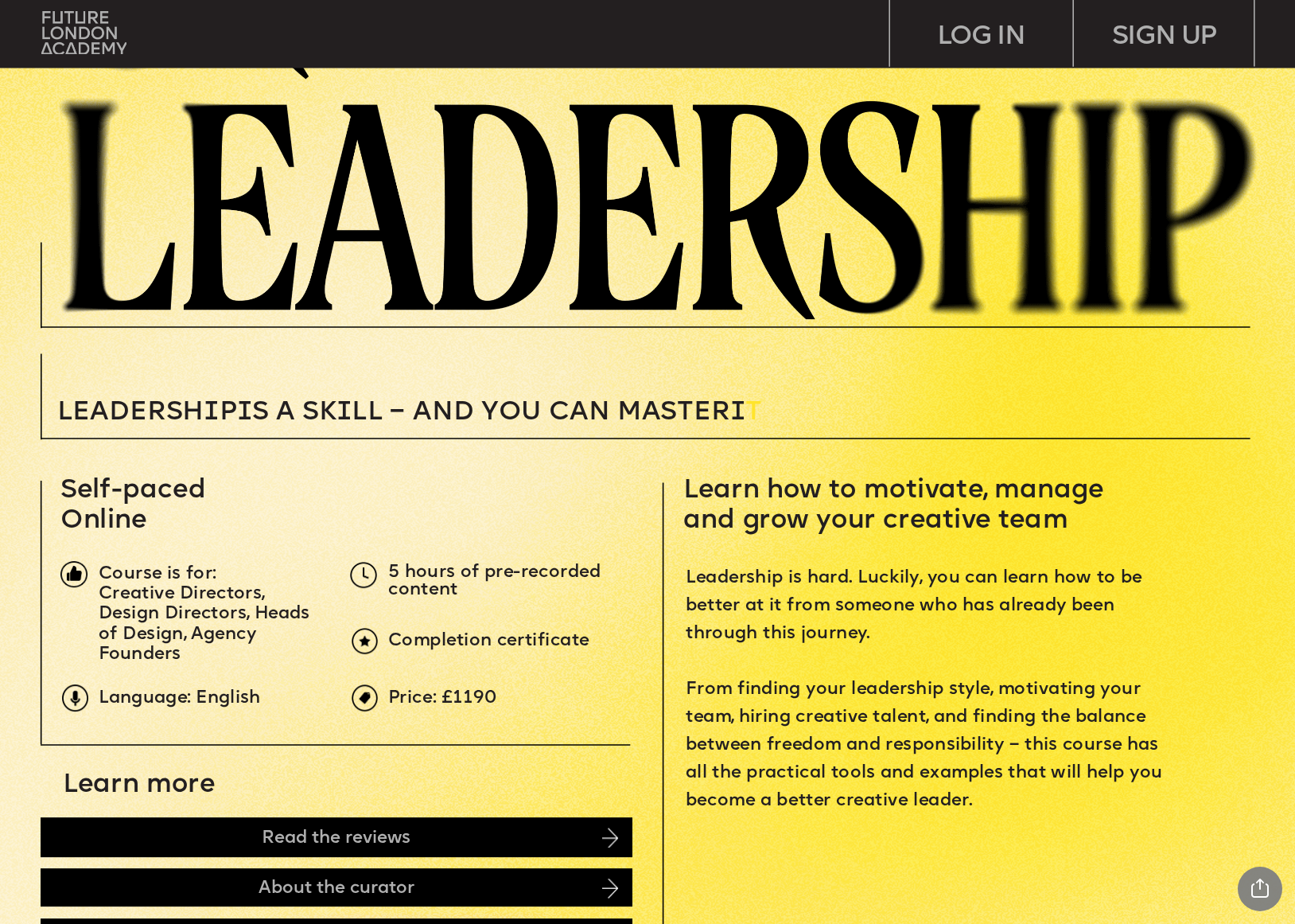
scroll to position [388, 0]
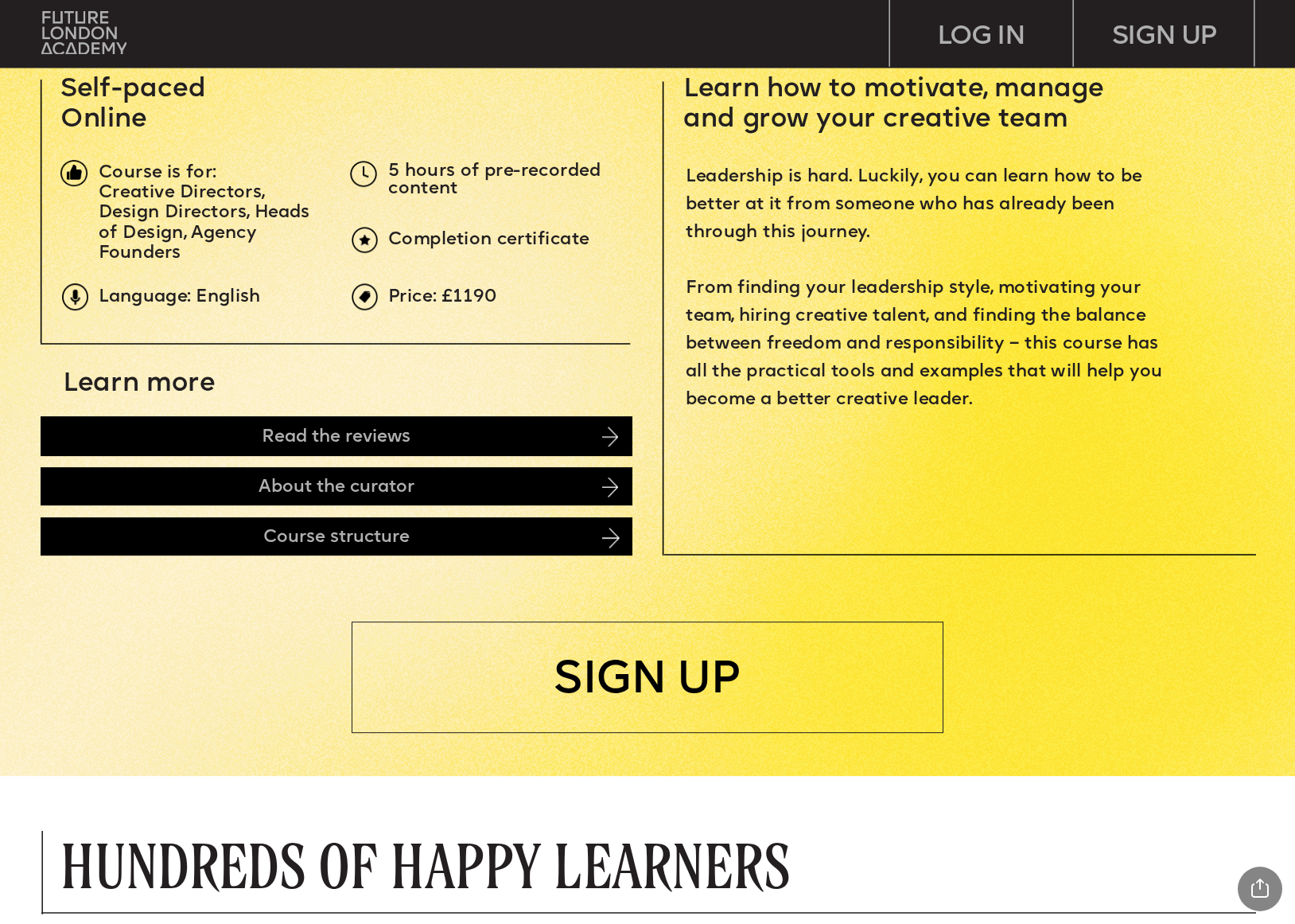
scroll to position [0, 0]
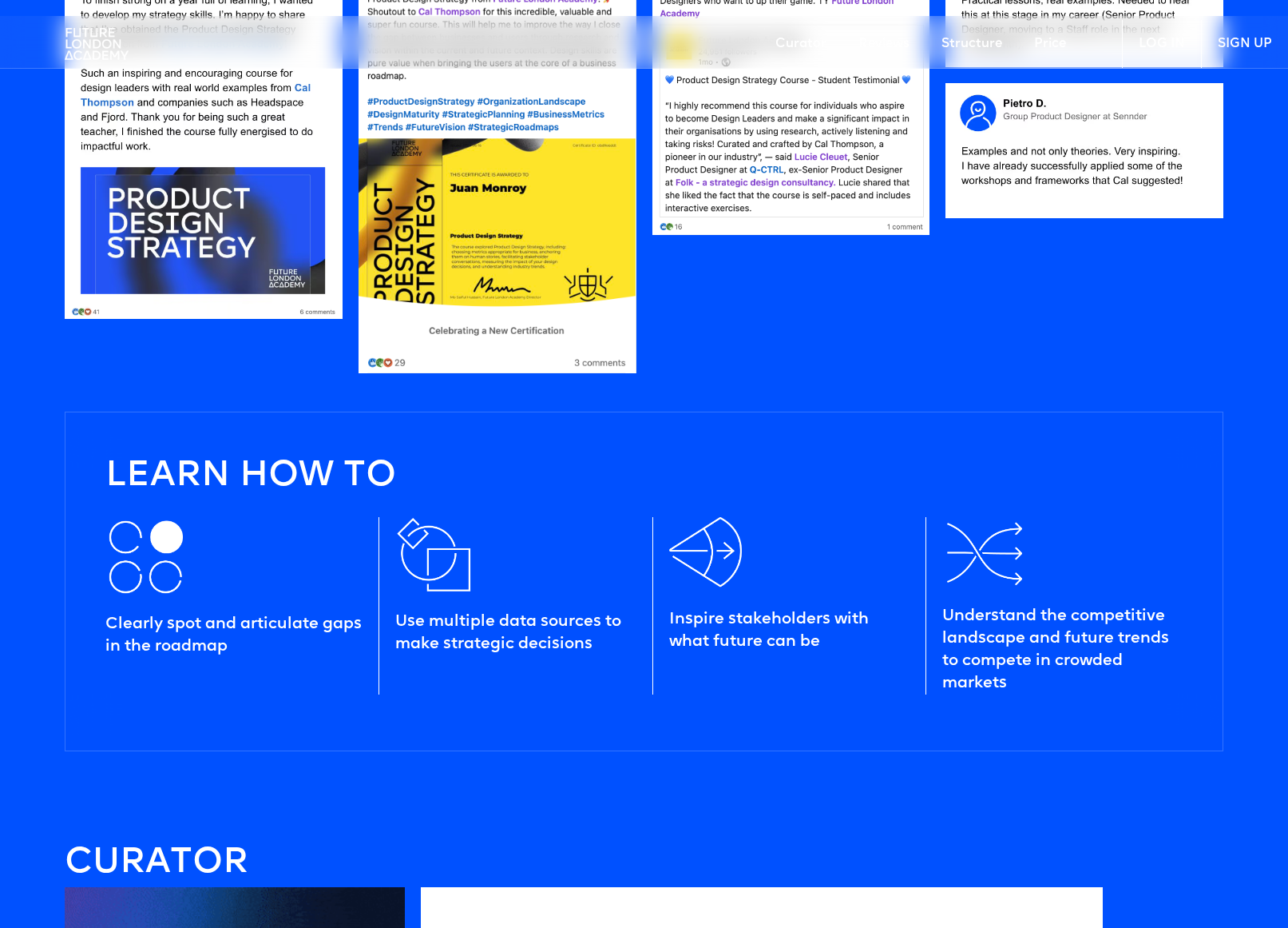
scroll to position [1700, 0]
